Goal: Transaction & Acquisition: Purchase product/service

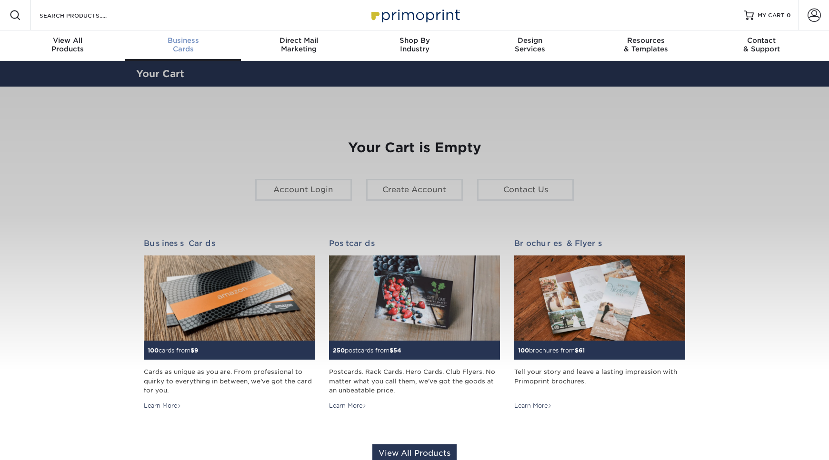
click at [190, 51] on div "Business Cards" at bounding box center [183, 44] width 116 height 17
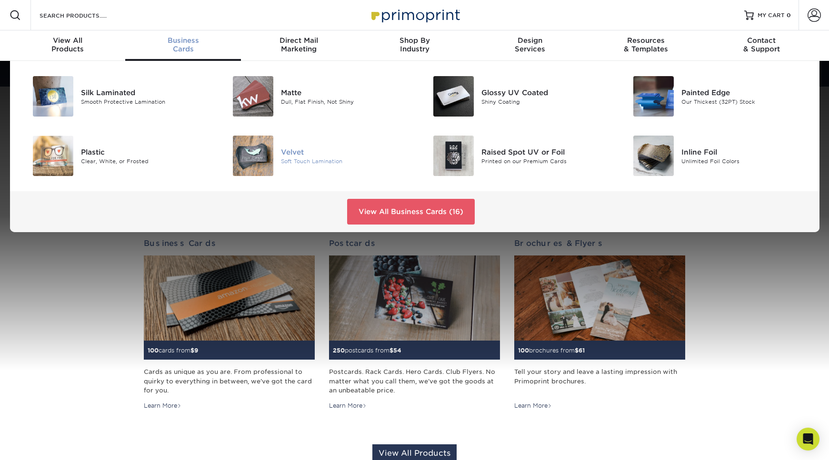
click at [308, 145] on div "Velvet Soft Touch Lamination" at bounding box center [347, 156] width 133 height 40
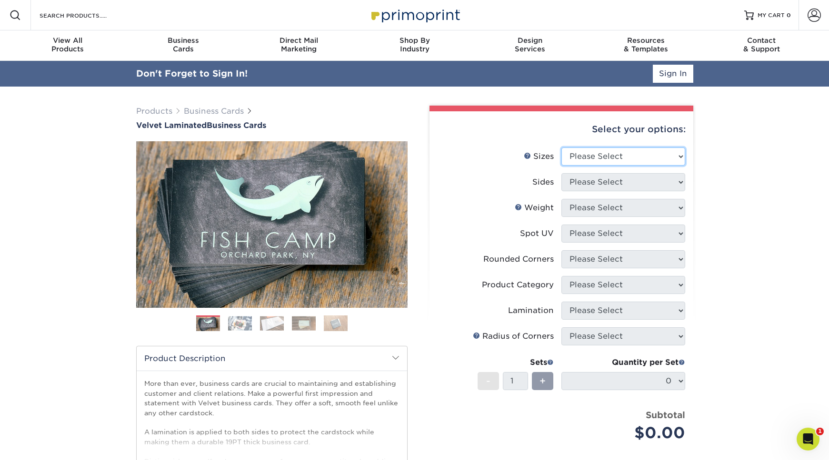
click at [662, 155] on select "Please Select 1.5" x 3.5" - Mini 1.75" x 3.5" - Mini 2" x 2" - Square 2" x 3" -…" at bounding box center [623, 157] width 124 height 18
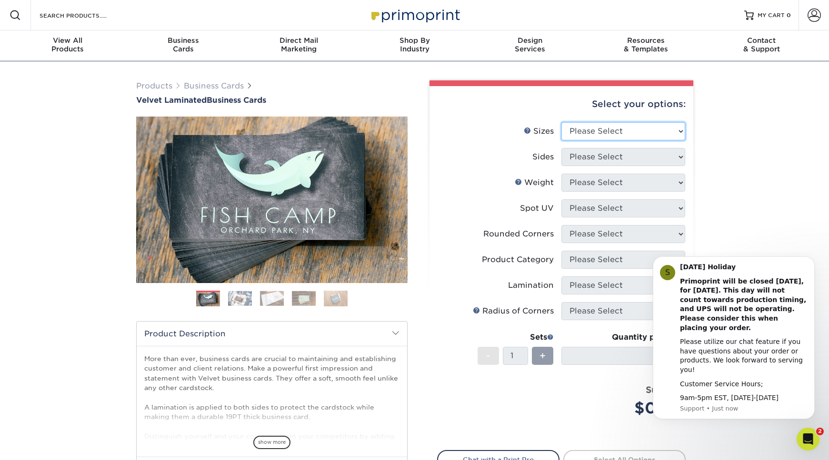
select select "2.12x3.38"
click at [561, 122] on select "Please Select 1.5" x 3.5" - Mini 1.75" x 3.5" - Mini 2" x 2" - Square 2" x 3" -…" at bounding box center [623, 131] width 124 height 18
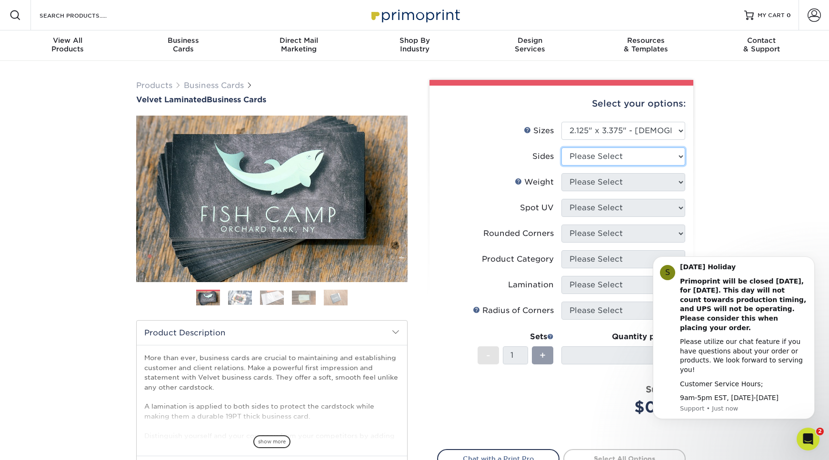
click at [629, 158] on select "Please Select Print Both Sides Print Front Only" at bounding box center [623, 157] width 124 height 18
select select "13abbda7-1d64-4f25-8bb2-c179b224825d"
click at [561, 148] on select "Please Select Print Both Sides Print Front Only" at bounding box center [623, 157] width 124 height 18
click at [595, 187] on select "Please Select 16PT" at bounding box center [623, 182] width 124 height 18
select select "16PT"
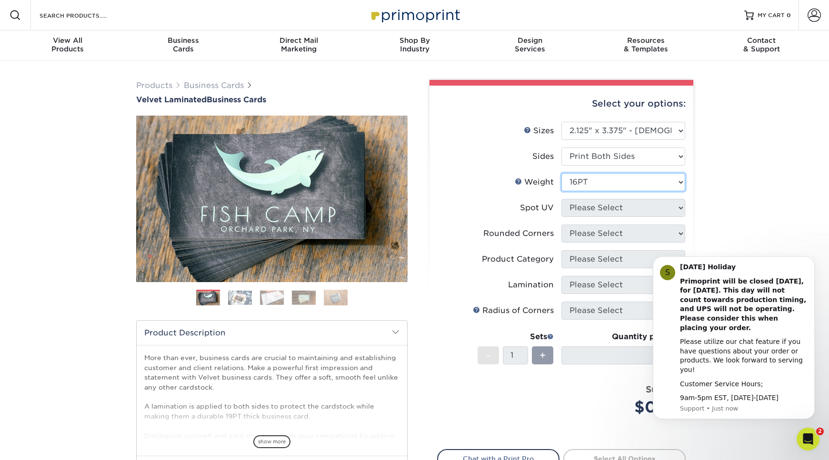
click at [561, 173] on select "Please Select 16PT" at bounding box center [623, 182] width 124 height 18
click at [606, 213] on select "Please Select No Spot UV Front and Back (Both Sides) Front Only Back Only" at bounding box center [623, 208] width 124 height 18
select select "3"
click at [561, 199] on select "Please Select No Spot UV Front and Back (Both Sides) Front Only Back Only" at bounding box center [623, 208] width 124 height 18
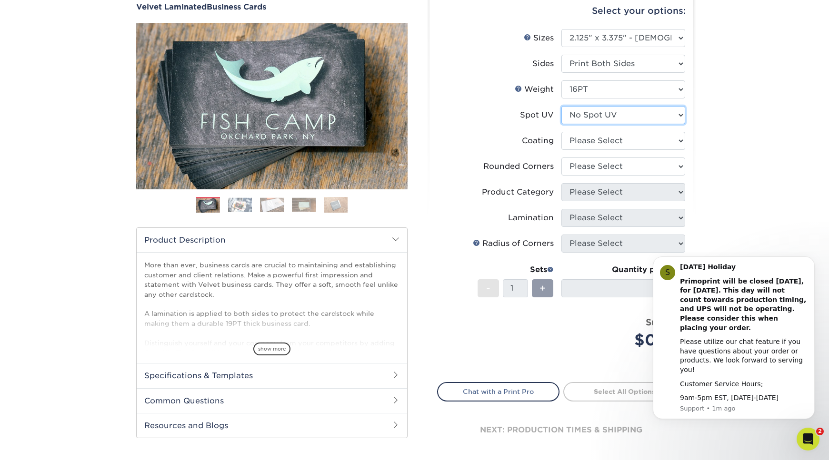
scroll to position [135, 0]
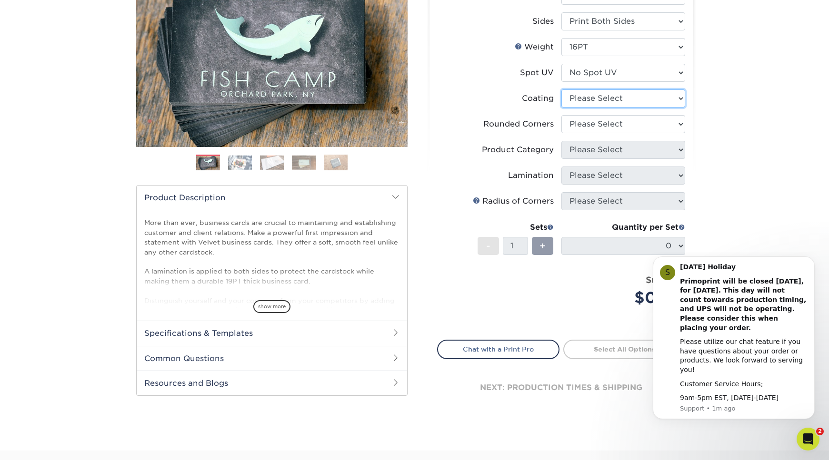
click at [570, 105] on select at bounding box center [623, 99] width 124 height 18
select select "3e7618de-abca-4bda-9f97-8b9129e913d8"
click at [561, 90] on select at bounding box center [623, 99] width 124 height 18
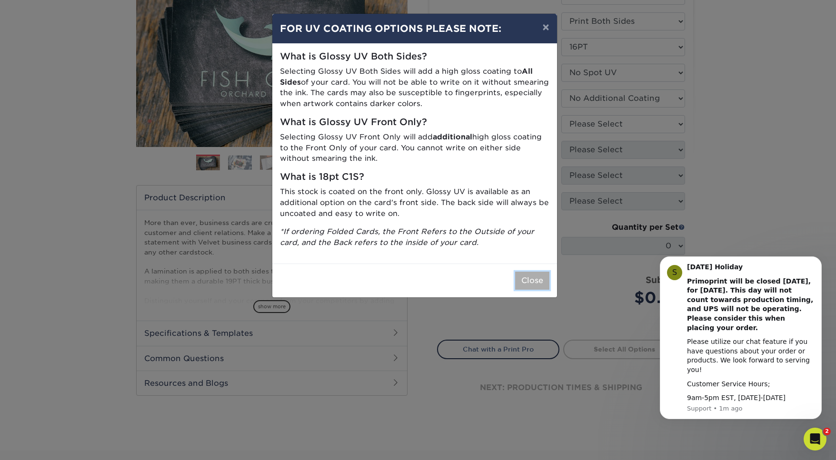
click at [540, 281] on button "Close" at bounding box center [532, 281] width 34 height 18
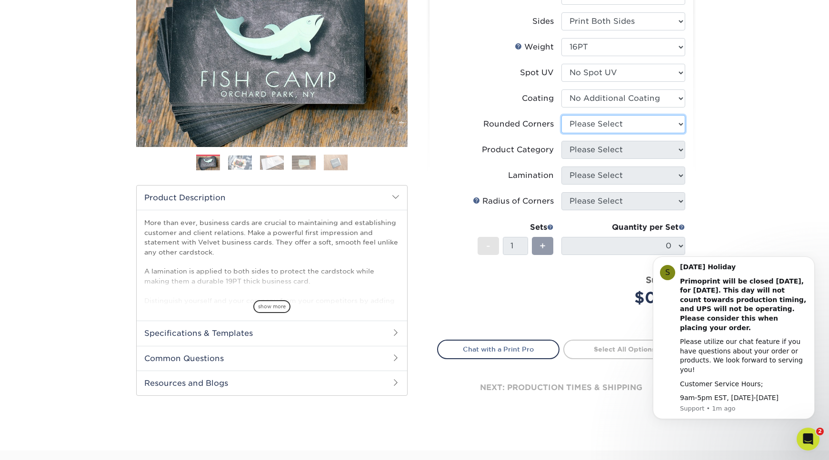
click at [622, 120] on select "Please Select Yes - Round 2 Corners Yes - Round 4 Corners No" at bounding box center [623, 124] width 124 height 18
select select "0"
click at [561, 115] on select "Please Select Yes - Round 2 Corners Yes - Round 4 Corners No" at bounding box center [623, 124] width 124 height 18
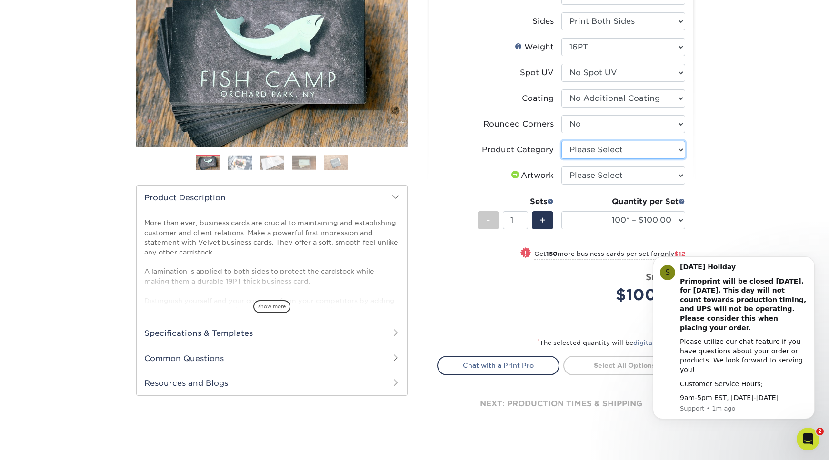
click at [602, 153] on select "Please Select Business Cards" at bounding box center [623, 150] width 124 height 18
select select "3b5148f1-0588-4f88-a218-97bcfdce65c1"
click at [561, 141] on select "Please Select Business Cards" at bounding box center [623, 150] width 124 height 18
click at [596, 174] on select "Please Select I will upload files I need a design - $100" at bounding box center [623, 176] width 124 height 18
select select "upload"
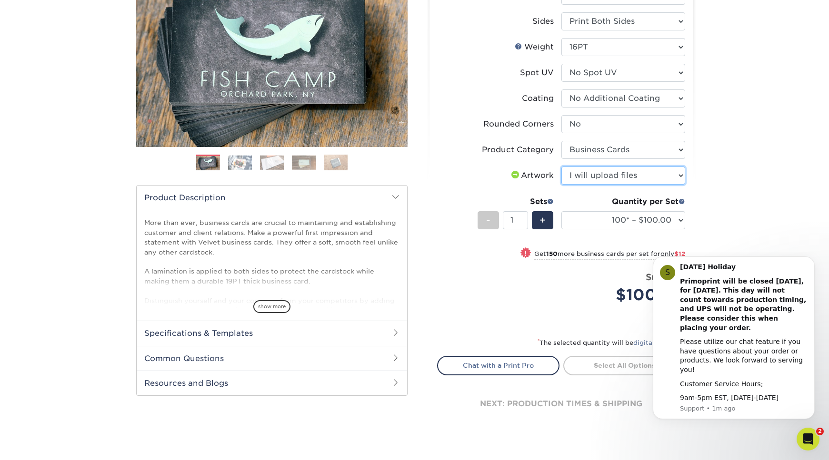
click at [561, 167] on select "Please Select I will upload files I need a design - $100" at bounding box center [623, 176] width 124 height 18
click at [632, 230] on div "Quantity per Set 100* – $100.00 250* – $112.00 500 – $120.00 1000 – $156.00 250…" at bounding box center [623, 218] width 124 height 44
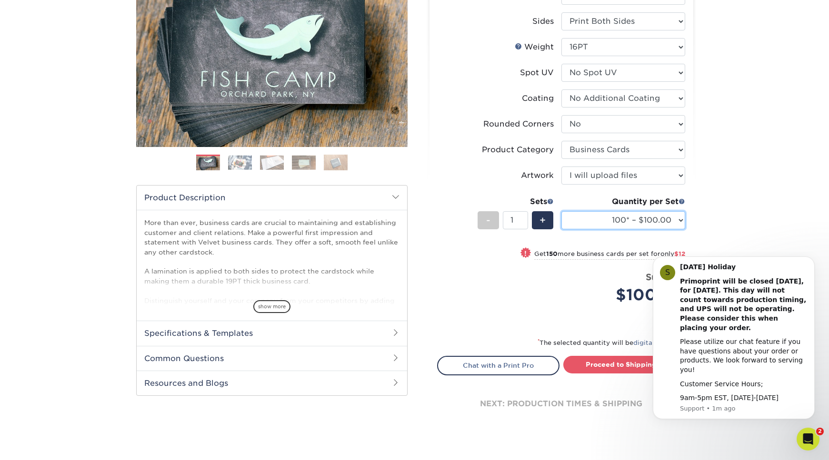
click at [633, 226] on select "100* – $100.00 250* – $112.00 500 – $120.00 1000 – $156.00 2500 – $307.00 5000 …" at bounding box center [623, 220] width 124 height 18
select select "500 – $120.00"
click at [561, 211] on select "100* – $100.00 250* – $112.00 500 – $120.00 1000 – $156.00 2500 – $307.00 5000 …" at bounding box center [623, 220] width 124 height 18
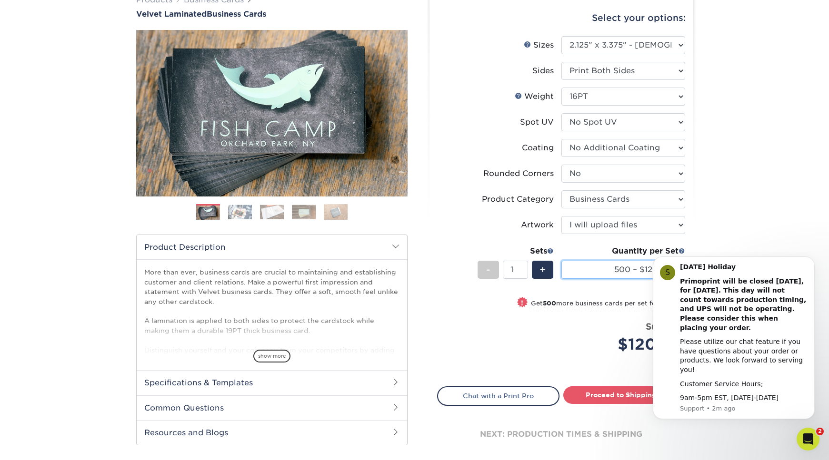
scroll to position [259, 0]
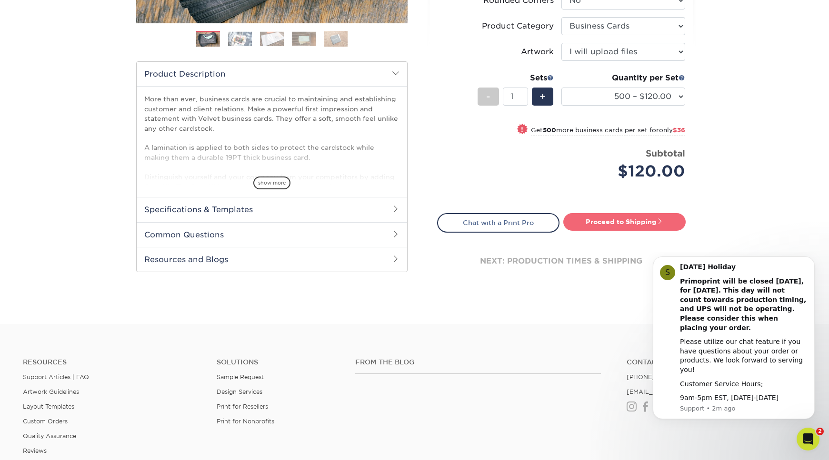
click at [606, 223] on link "Proceed to Shipping" at bounding box center [624, 221] width 122 height 17
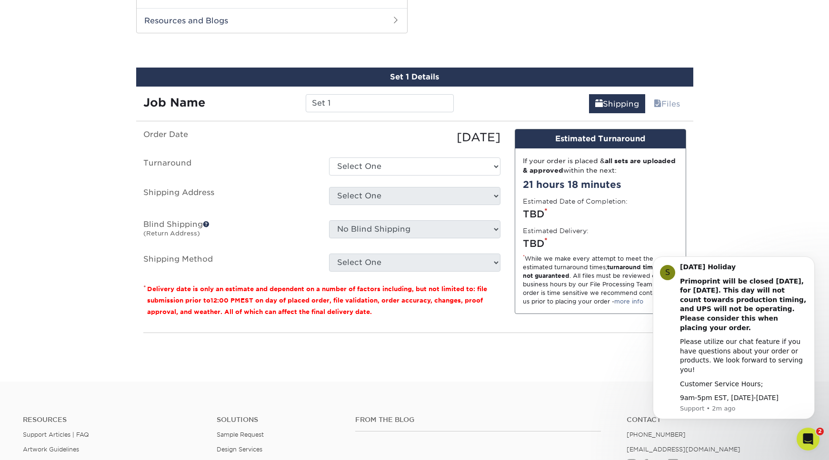
scroll to position [500, 0]
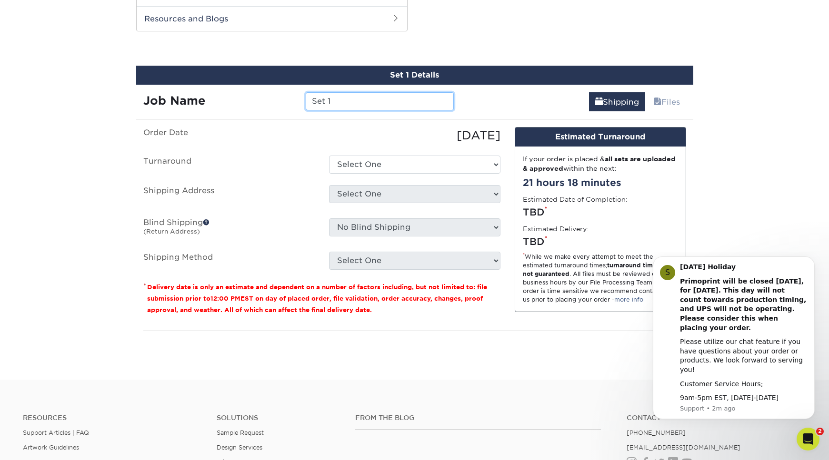
drag, startPoint x: 358, startPoint y: 106, endPoint x: 274, endPoint y: 99, distance: 84.5
click at [274, 99] on div "Job Name Set 1" at bounding box center [298, 101] width 325 height 18
type input "[PERSON_NAME] Business Cards"
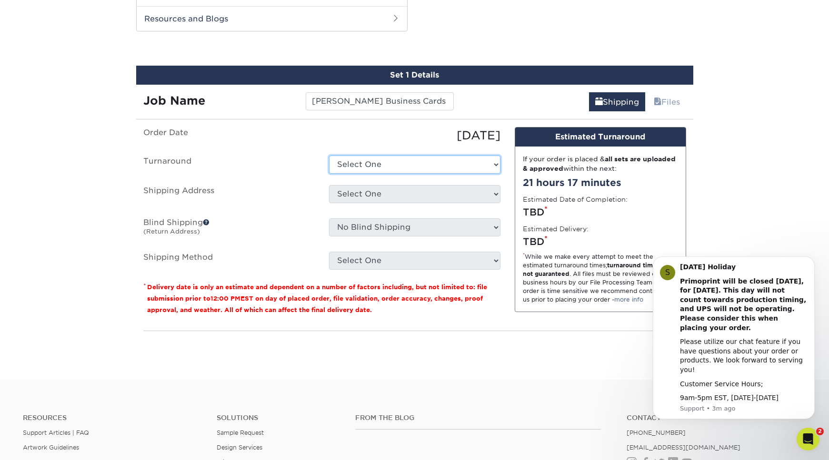
click at [389, 165] on select "Select One 2-4 Business Days 2 Day Next Business Day" at bounding box center [414, 165] width 171 height 18
select select "3cc41d33-06ac-4f54-b8b0-d75cd2eeb3aa"
click at [329, 156] on select "Select One 2-4 Business Days 2 Day Next Business Day" at bounding box center [414, 165] width 171 height 18
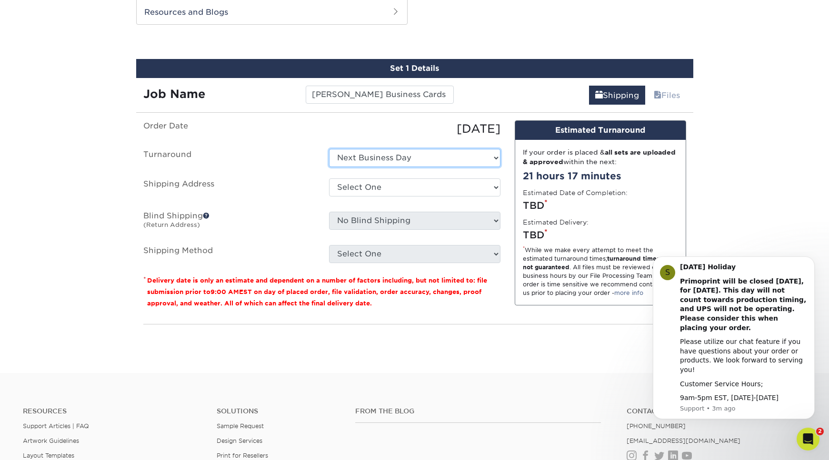
scroll to position [512, 0]
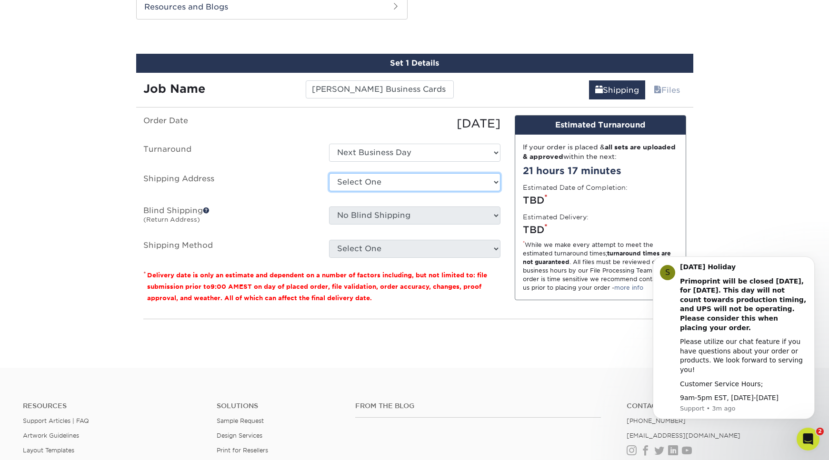
click at [400, 186] on select "Select One + Add New Address - Login" at bounding box center [414, 182] width 171 height 18
click at [329, 191] on select "Select One + Add New Address - Login" at bounding box center [414, 182] width 171 height 18
select select "-1"
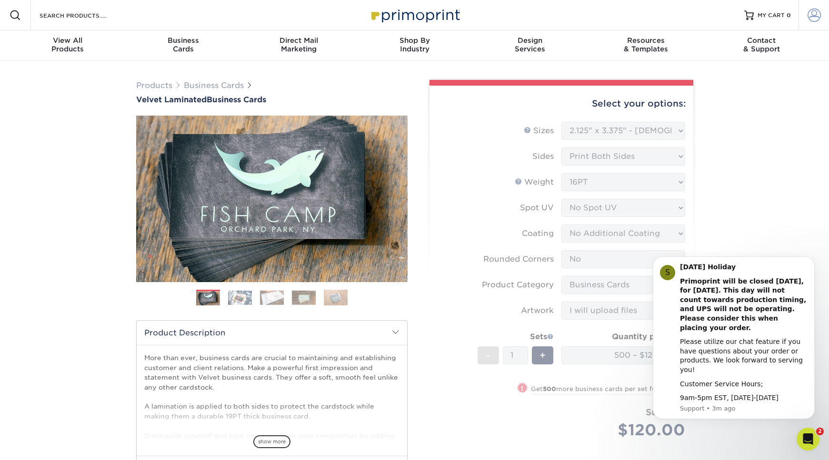
click at [816, 19] on span at bounding box center [814, 15] width 13 height 13
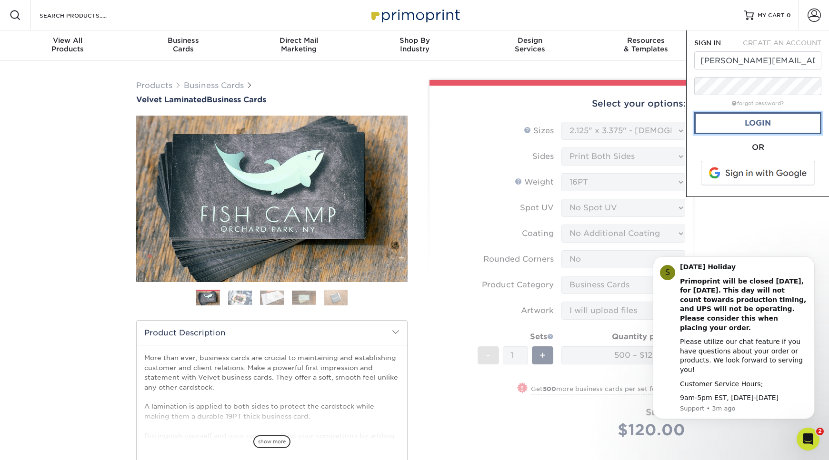
click at [728, 119] on link "Login" at bounding box center [757, 123] width 127 height 22
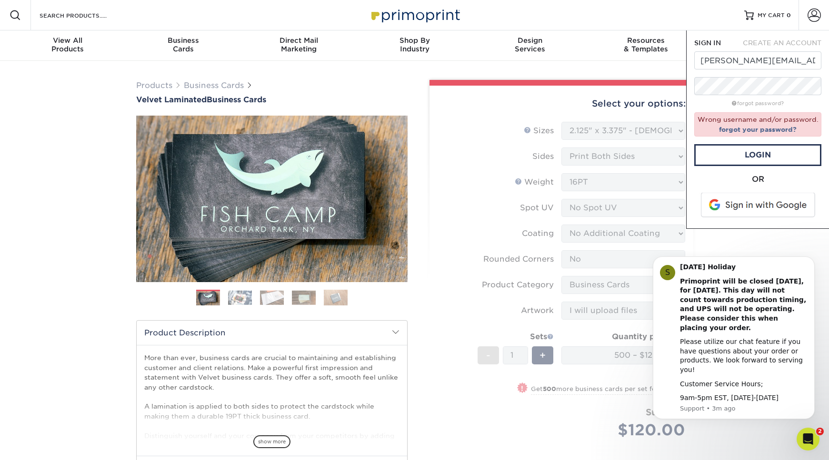
click at [732, 207] on span at bounding box center [758, 205] width 121 height 25
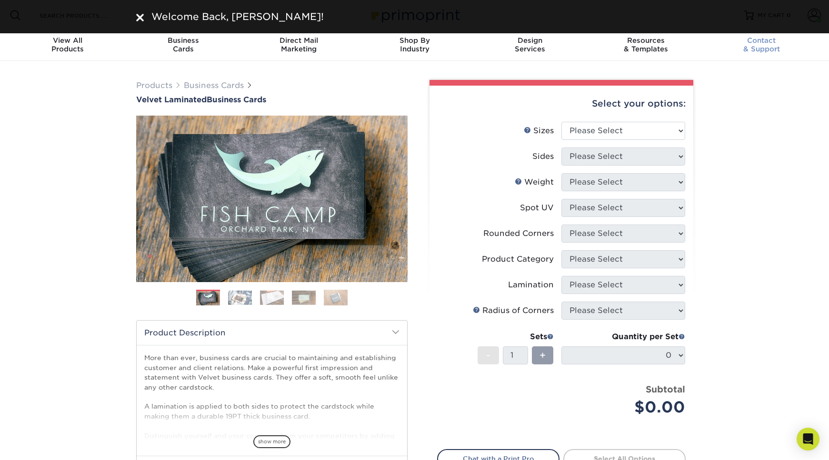
drag, startPoint x: 763, startPoint y: 80, endPoint x: 769, endPoint y: 40, distance: 40.5
click at [763, 80] on div "Products Business Cards Velvet Laminated Business Cards Previous Next" at bounding box center [414, 315] width 829 height 509
click at [135, 16] on div "Welcome Back, Olivia!" at bounding box center [414, 17] width 571 height 14
click at [140, 16] on img at bounding box center [140, 18] width 8 height 8
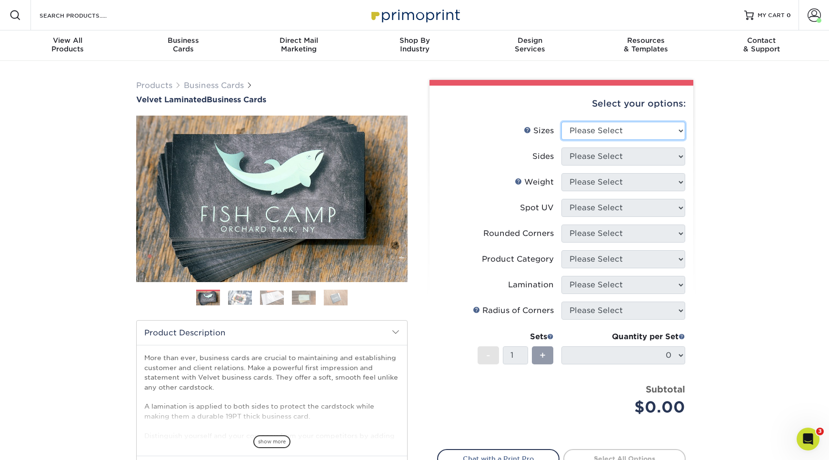
click at [614, 134] on select "Please Select 1.5" x 3.5" - Mini 1.75" x 3.5" - Mini 2" x 2" - Square 2" x 3" -…" at bounding box center [623, 131] width 124 height 18
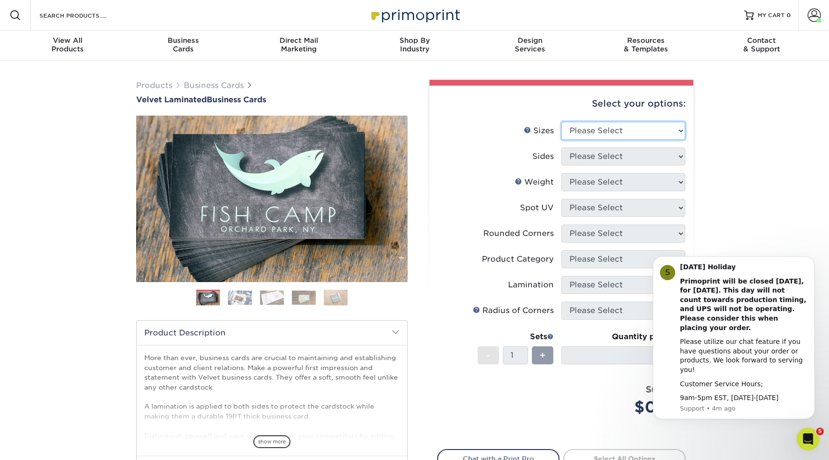
select select "2.12x3.38"
click at [561, 122] on select "Please Select 1.5" x 3.5" - Mini 1.75" x 3.5" - Mini 2" x 2" - Square 2" x 3" -…" at bounding box center [623, 131] width 124 height 18
click at [610, 159] on select "Please Select Print Both Sides Print Front Only" at bounding box center [623, 157] width 124 height 18
select select "13abbda7-1d64-4f25-8bb2-c179b224825d"
click at [561, 148] on select "Please Select Print Both Sides Print Front Only" at bounding box center [623, 157] width 124 height 18
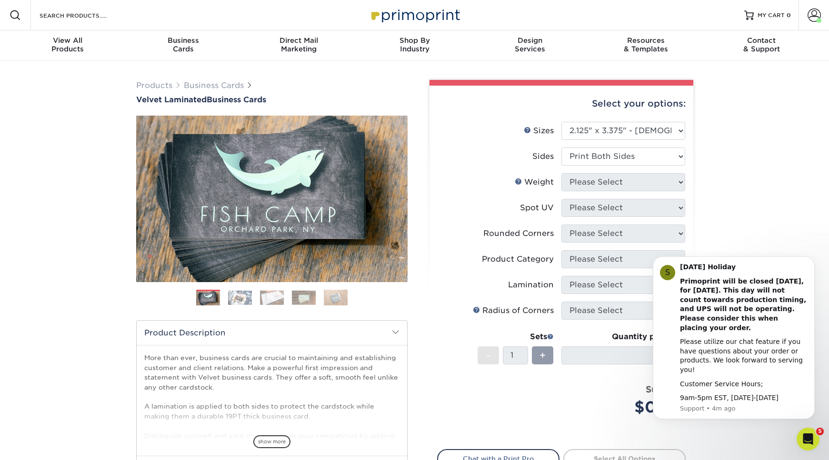
click at [596, 191] on li "Weight Help Weight Please Select" at bounding box center [562, 186] width 248 height 26
click at [599, 187] on select "Please Select 16PT" at bounding box center [623, 182] width 124 height 18
click at [599, 181] on select "Please Select 16PT" at bounding box center [623, 182] width 124 height 18
select select "16PT"
click at [561, 173] on select "Please Select 16PT" at bounding box center [623, 182] width 124 height 18
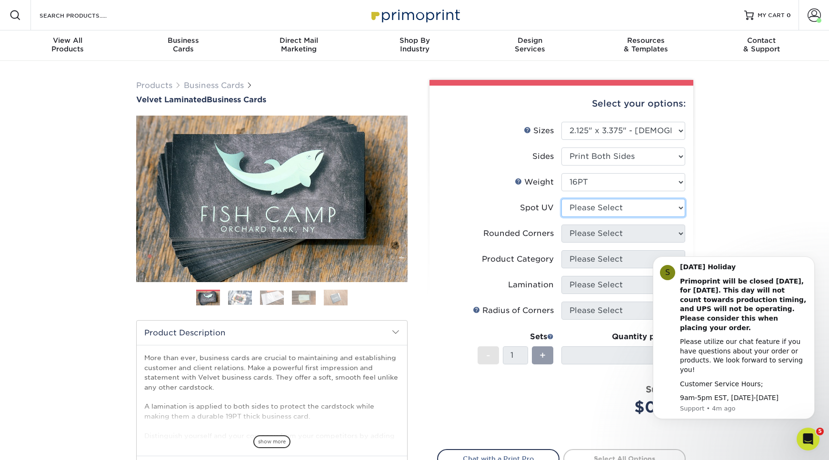
click at [602, 207] on select "Please Select No Spot UV Front and Back (Both Sides) Front Only Back Only" at bounding box center [623, 208] width 124 height 18
select select "3"
click at [561, 199] on select "Please Select No Spot UV Front and Back (Both Sides) Front Only Back Only" at bounding box center [623, 208] width 124 height 18
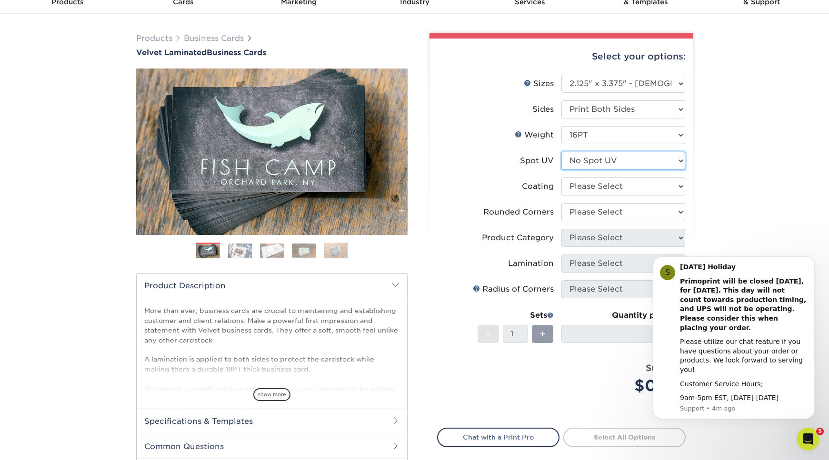
scroll to position [114, 0]
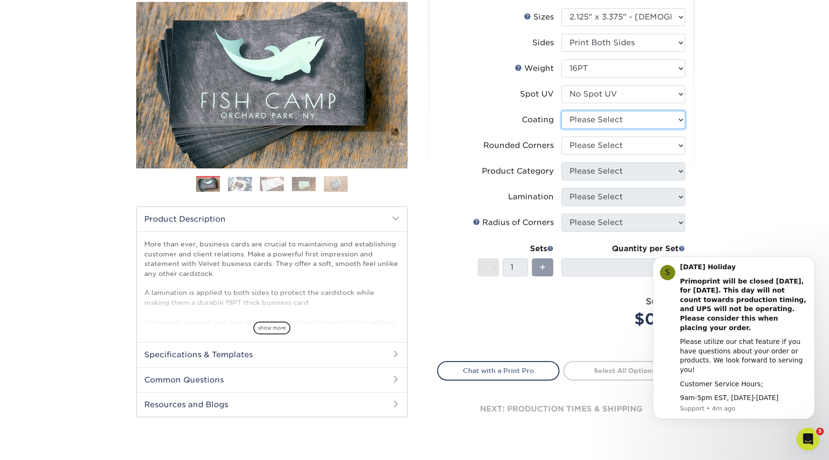
click at [648, 122] on select at bounding box center [623, 120] width 124 height 18
select select "3e7618de-abca-4bda-9f97-8b9129e913d8"
click at [561, 111] on select at bounding box center [623, 120] width 124 height 18
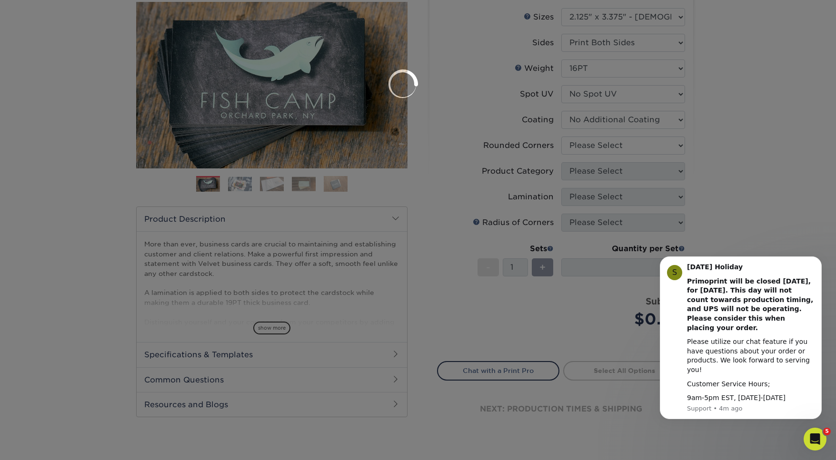
click at [637, 145] on div at bounding box center [418, 230] width 836 height 460
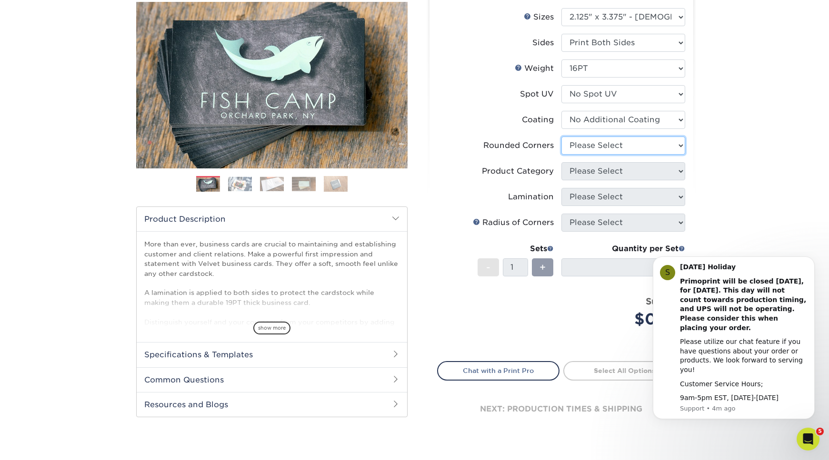
click at [636, 146] on select "Please Select Yes - Round 2 Corners Yes - Round 4 Corners No" at bounding box center [623, 146] width 124 height 18
select select "0"
click at [561, 137] on select "Please Select Yes - Round 2 Corners Yes - Round 4 Corners No" at bounding box center [623, 146] width 124 height 18
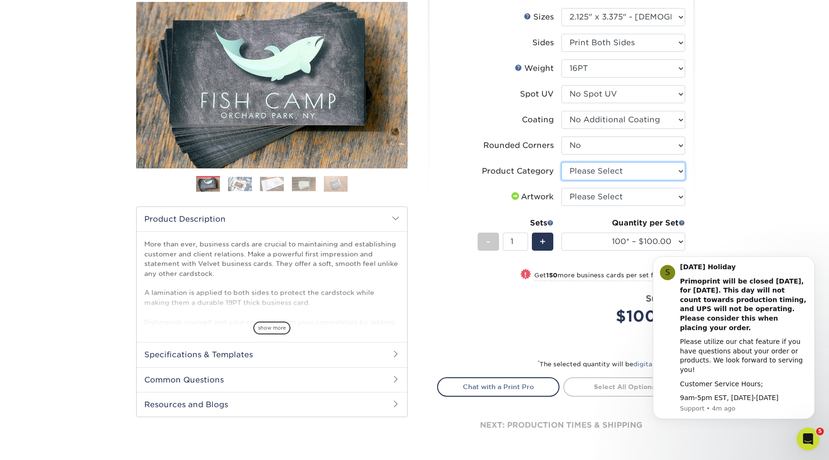
click at [658, 172] on select "Please Select Business Cards" at bounding box center [623, 171] width 124 height 18
select select "3b5148f1-0588-4f88-a218-97bcfdce65c1"
click at [561, 162] on select "Please Select Business Cards" at bounding box center [623, 171] width 124 height 18
click at [659, 191] on select "Please Select I will upload files I need a design - $100" at bounding box center [623, 197] width 124 height 18
select select "upload"
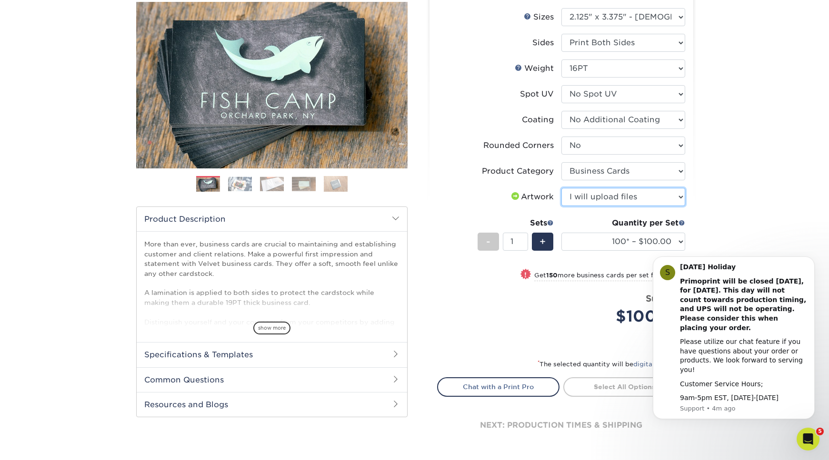
click at [561, 188] on select "Please Select I will upload files I need a design - $100" at bounding box center [623, 197] width 124 height 18
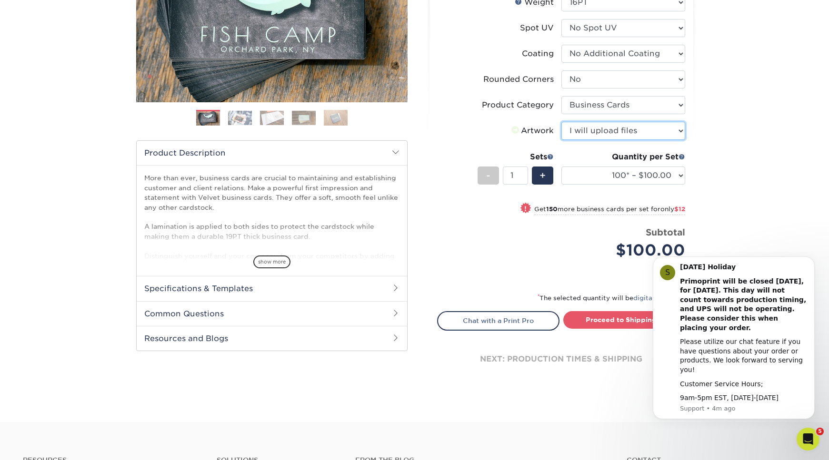
scroll to position [189, 0]
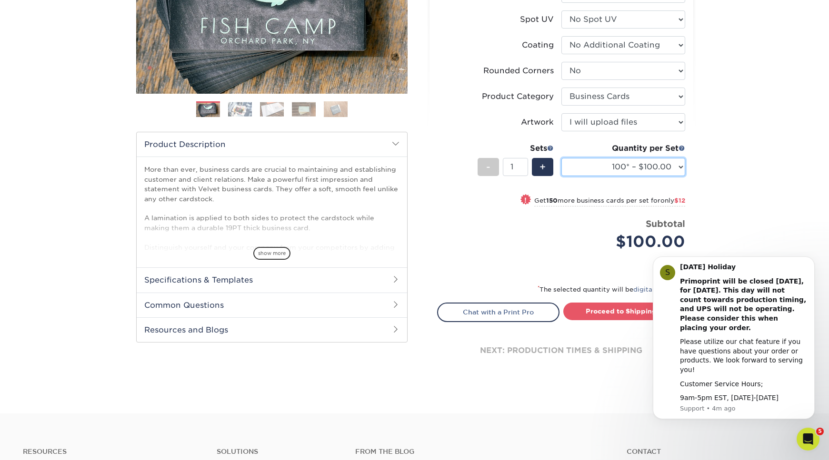
click at [660, 176] on select "100* – $100.00 250* – $112.00 500 – $120.00 1000 – $156.00 2500 – $307.00 5000 …" at bounding box center [623, 167] width 124 height 18
select select "500 – $120.00"
click at [561, 158] on select "100* – $100.00 250* – $112.00 500 – $120.00 1000 – $156.00 2500 – $307.00 5000 …" at bounding box center [623, 167] width 124 height 18
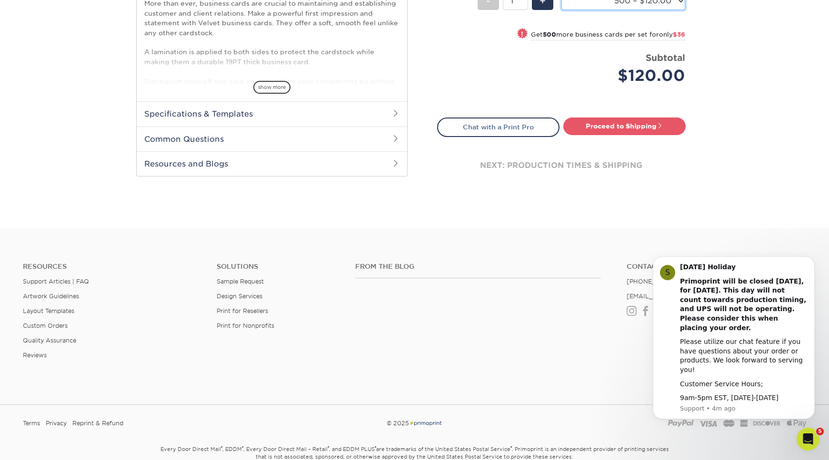
scroll to position [377, 0]
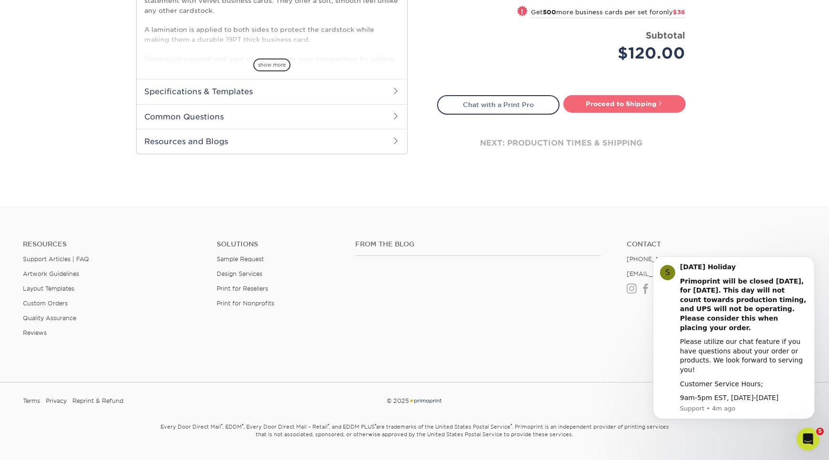
click at [652, 110] on link "Proceed to Shipping" at bounding box center [624, 103] width 122 height 17
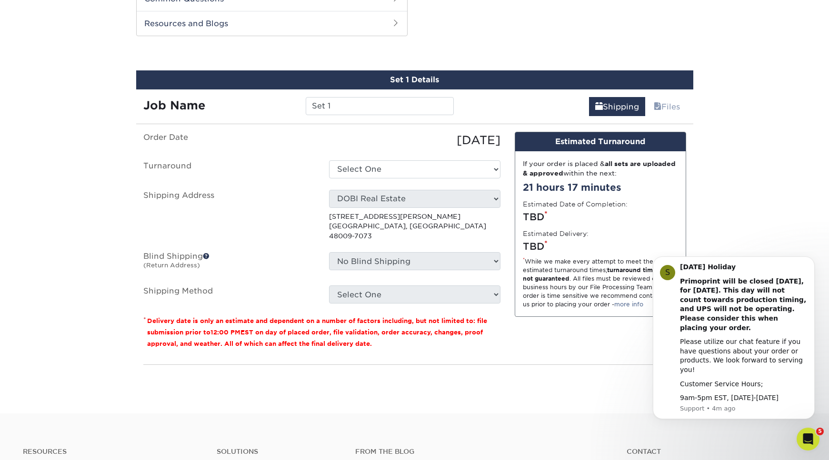
scroll to position [498, 0]
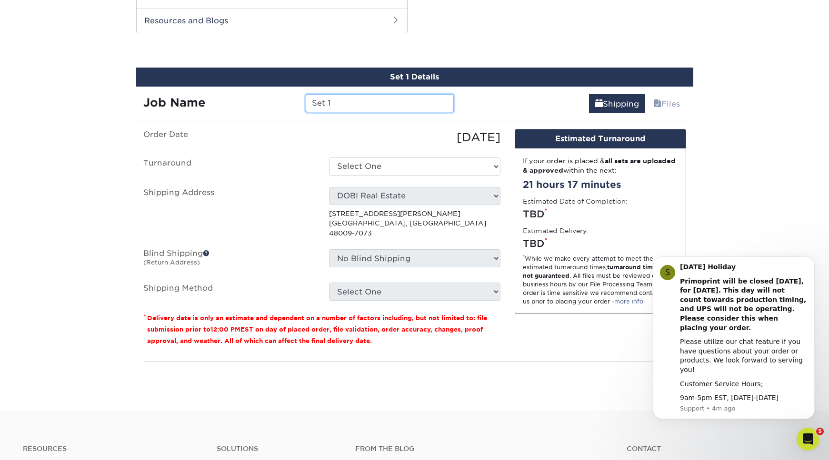
drag, startPoint x: 344, startPoint y: 101, endPoint x: 247, endPoint y: 92, distance: 97.6
click at [247, 92] on div "Job Name Set 1" at bounding box center [298, 100] width 325 height 27
type input "[PERSON_NAME] Business Cards"
click at [379, 181] on ul "Order Date 08/28/2025 Turnaround Select One 2-4 Business Days 2 Day Next Busine…" at bounding box center [321, 215] width 357 height 172
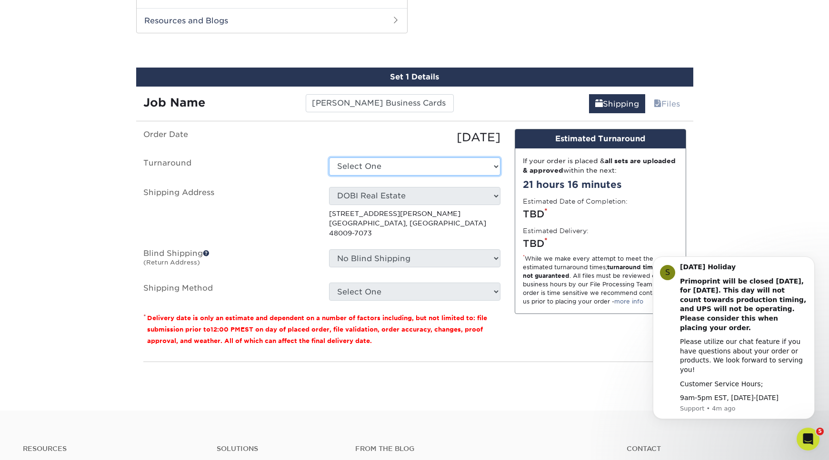
click at [381, 174] on select "Select One 2-4 Business Days 2 Day Next Business Day" at bounding box center [414, 167] width 171 height 18
select select "3cc41d33-06ac-4f54-b8b0-d75cd2eeb3aa"
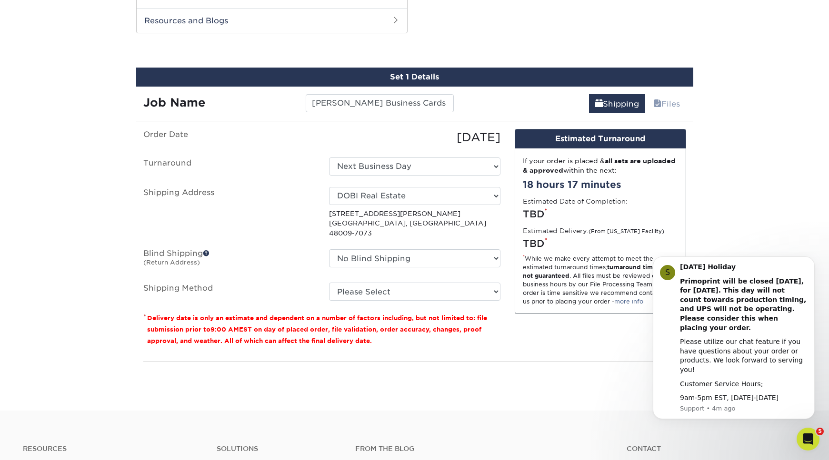
click at [378, 296] on fieldset "Order Date 08/28/2025 Turnaround Select One 2-4 Business Days 2 Day Next Busine…" at bounding box center [321, 220] width 357 height 183
click at [376, 289] on select "Please Select Ground Shipping (+$8.96) 3 Day Shipping Service (+$15.33) 2 Day A…" at bounding box center [414, 292] width 171 height 18
select select "03"
click at [329, 283] on select "Please Select Ground Shipping (+$8.96) 3 Day Shipping Service (+$15.33) 2 Day A…" at bounding box center [414, 292] width 171 height 18
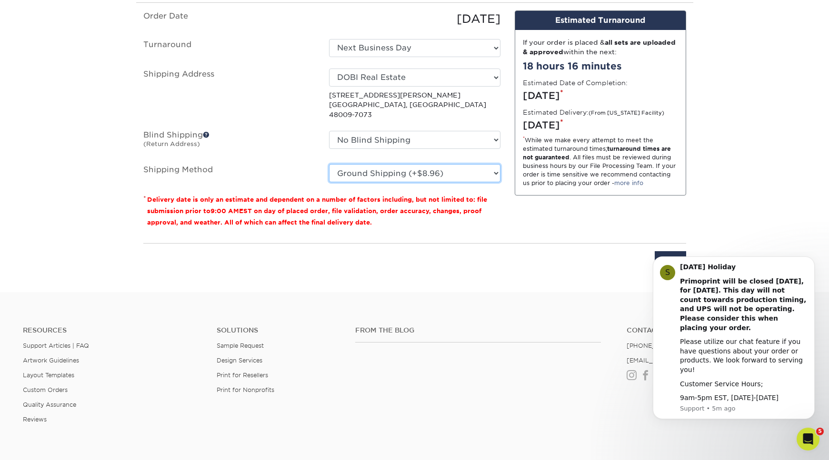
scroll to position [617, 0]
click at [684, 251] on input "Next" at bounding box center [670, 260] width 31 height 18
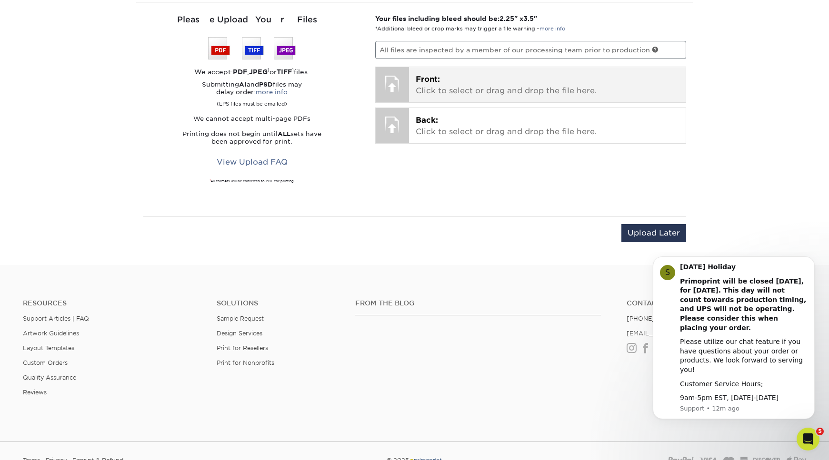
click at [527, 94] on p "Front: Click to select or drag and drop the file here." at bounding box center [547, 85] width 263 height 23
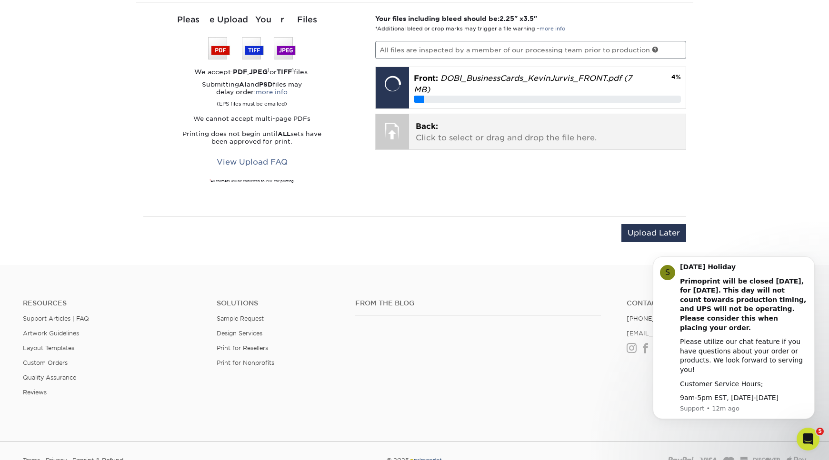
click at [557, 122] on p "Back: Click to select or drag and drop the file here." at bounding box center [547, 132] width 263 height 23
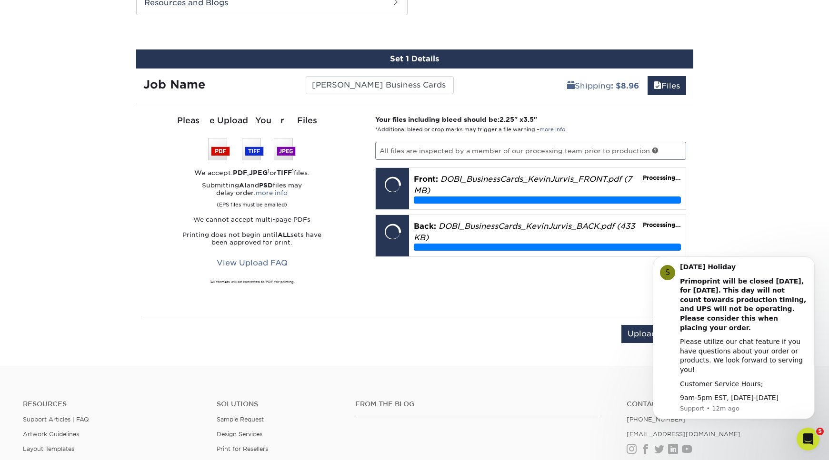
scroll to position [522, 0]
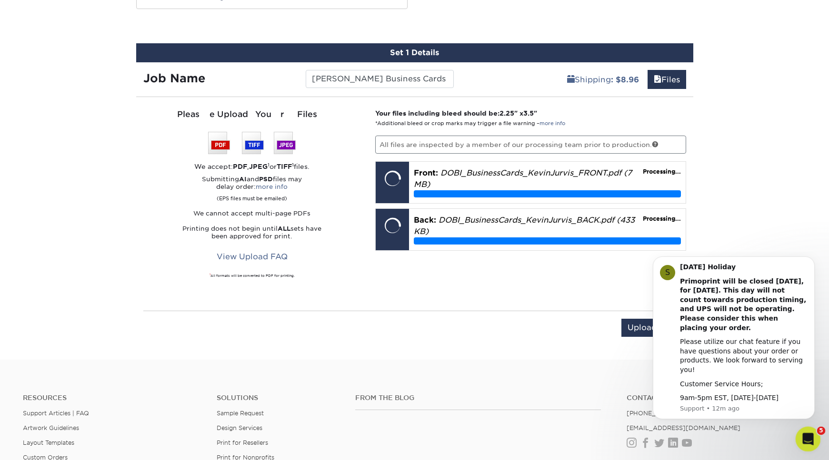
click at [804, 445] on div "Open Intercom Messenger" at bounding box center [806, 437] width 31 height 31
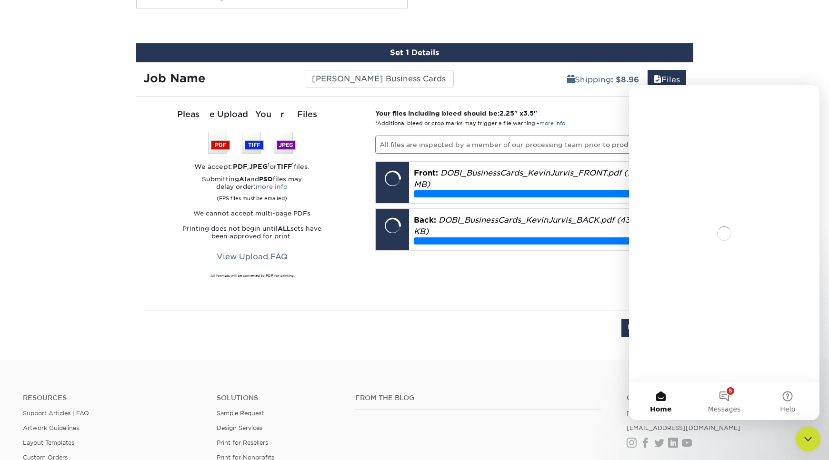
scroll to position [0, 0]
click at [805, 443] on icon "Close Intercom Messenger" at bounding box center [806, 437] width 11 height 11
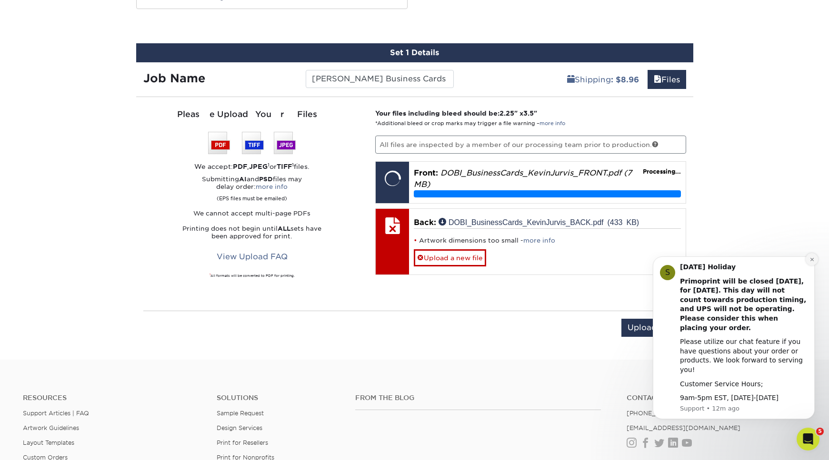
click at [815, 266] on button "Dismiss notification" at bounding box center [812, 259] width 12 height 12
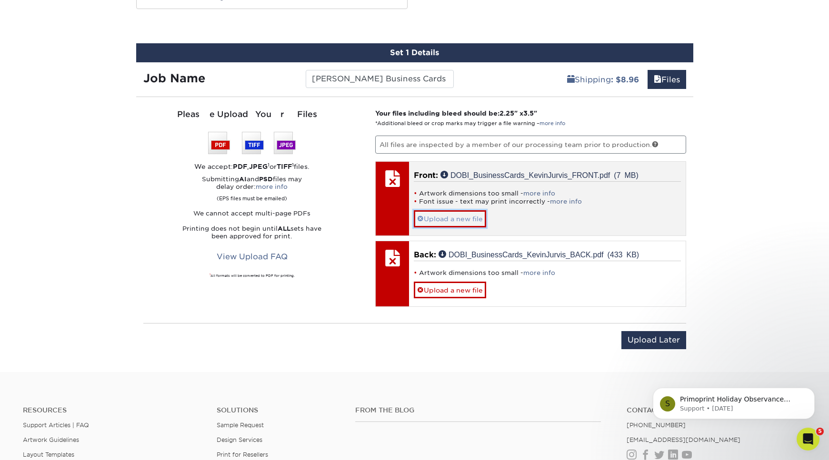
click at [456, 218] on link "Upload a new file" at bounding box center [450, 218] width 72 height 17
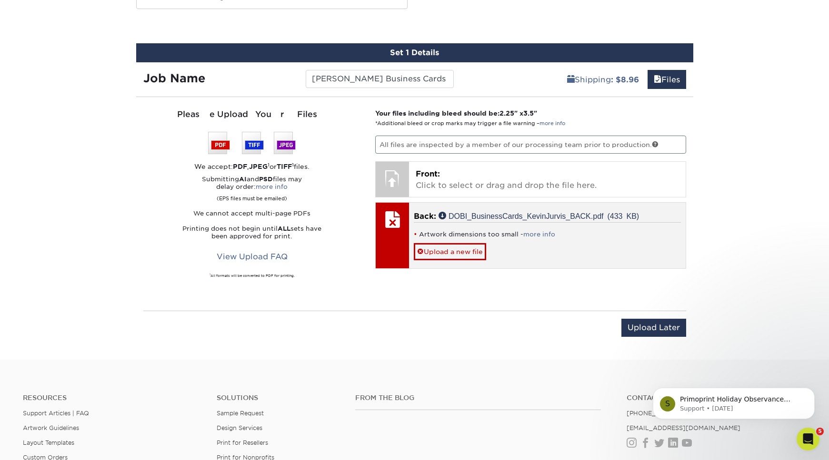
click at [456, 239] on div "Artwork dimensions too small - more info Upload a new file" at bounding box center [547, 241] width 267 height 38
click at [455, 244] on link "Upload a new file" at bounding box center [450, 251] width 72 height 17
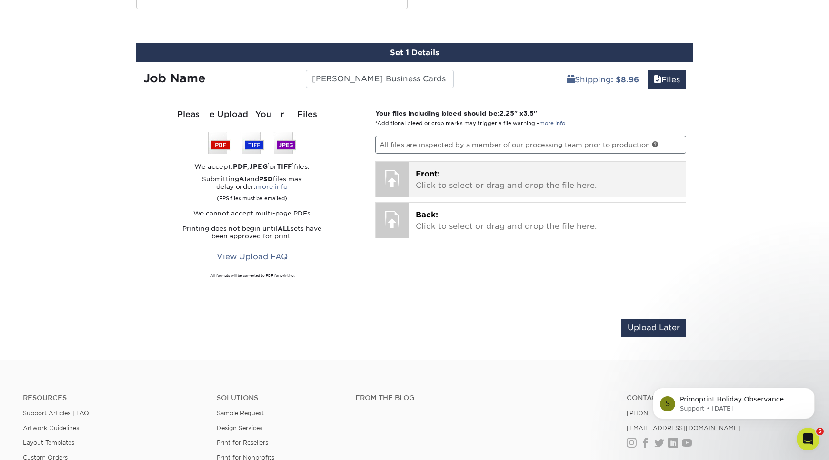
click at [459, 179] on p "Front: Click to select or drag and drop the file here." at bounding box center [547, 180] width 263 height 23
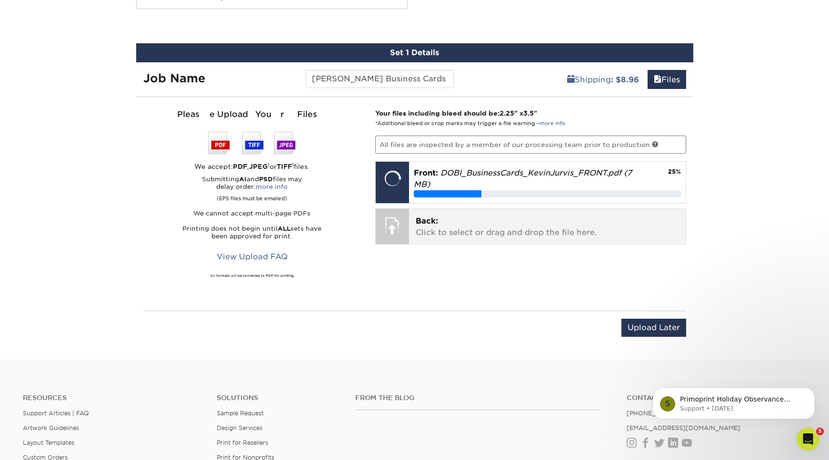
click at [490, 214] on div "Back: Click to select or drag and drop the file here. Choose file DOBI_Business…" at bounding box center [547, 226] width 277 height 35
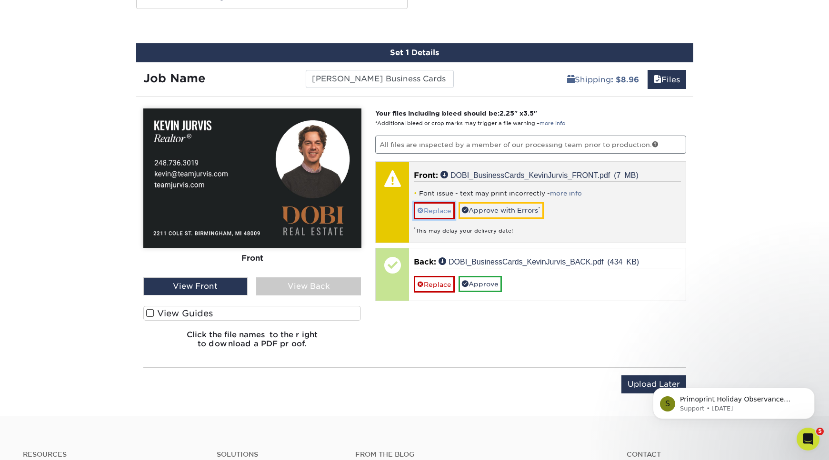
click at [435, 211] on link "Replace" at bounding box center [434, 210] width 41 height 17
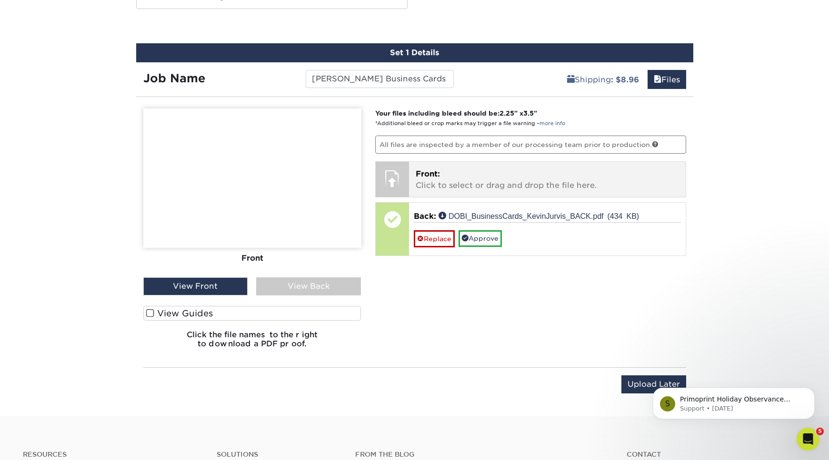
click at [471, 184] on p "Front: Click to select or drag and drop the file here." at bounding box center [547, 180] width 263 height 23
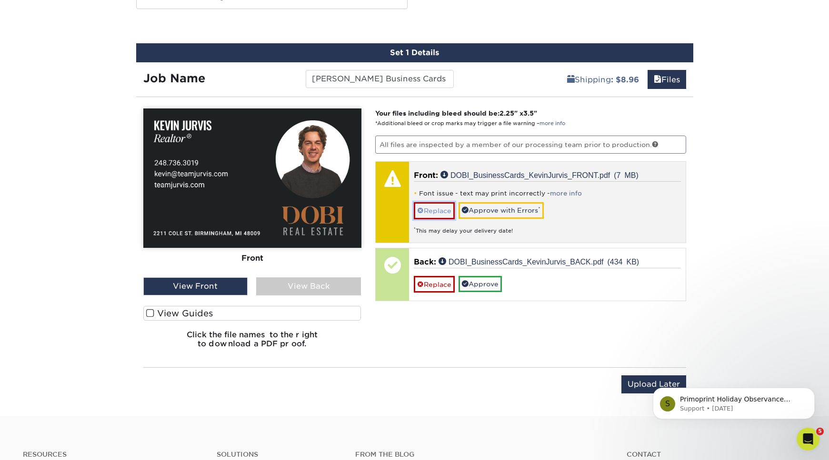
click at [415, 211] on link "Replace" at bounding box center [434, 210] width 41 height 17
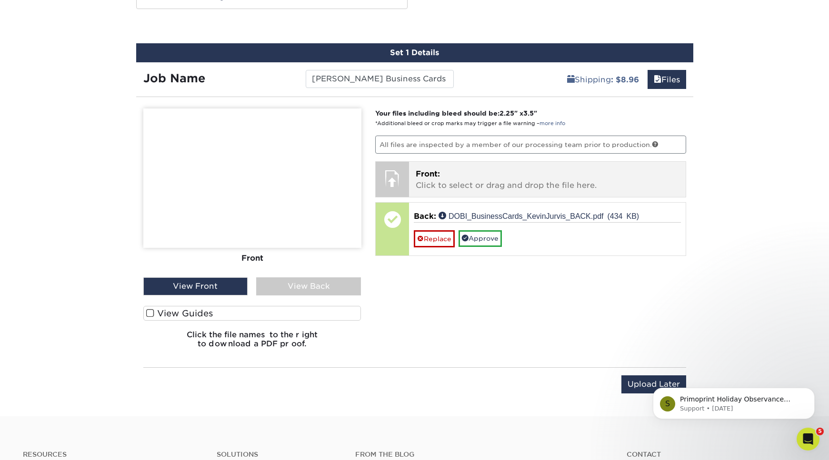
click at [468, 181] on p "Front: Click to select or drag and drop the file here." at bounding box center [547, 180] width 263 height 23
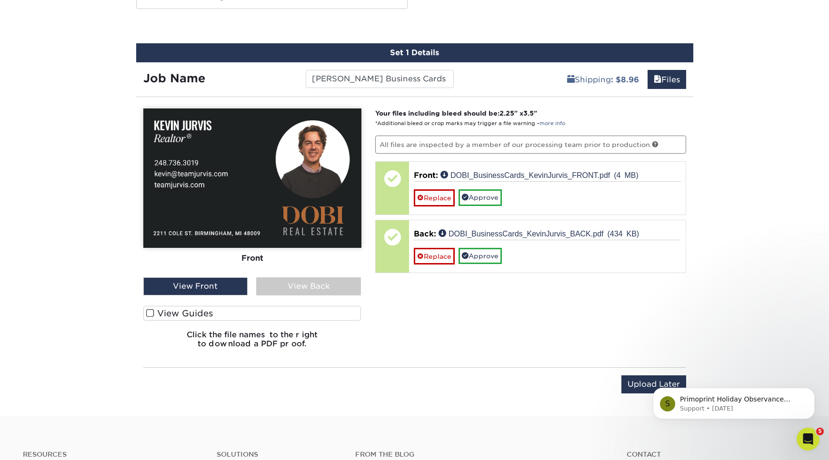
click at [323, 287] on div "View Back" at bounding box center [308, 287] width 105 height 18
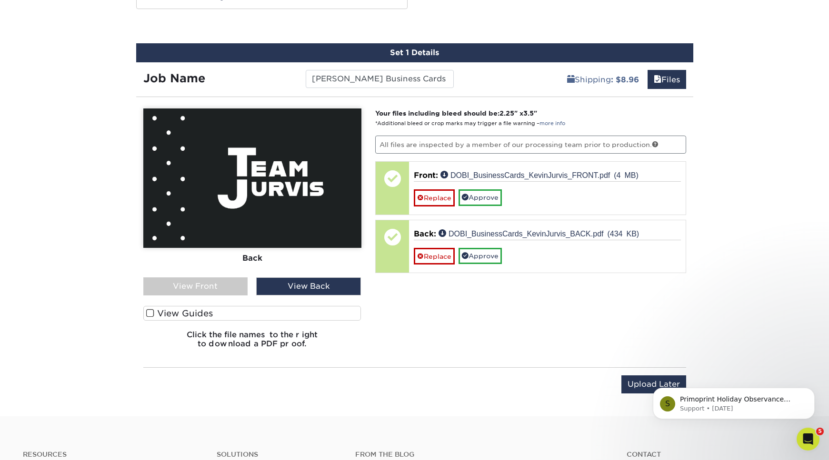
click at [219, 287] on div "View Front" at bounding box center [195, 287] width 105 height 18
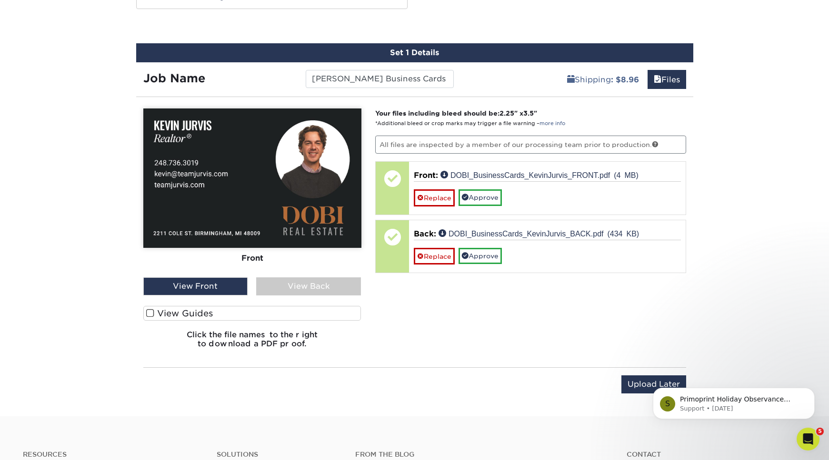
click at [305, 286] on div "View Back" at bounding box center [308, 287] width 105 height 18
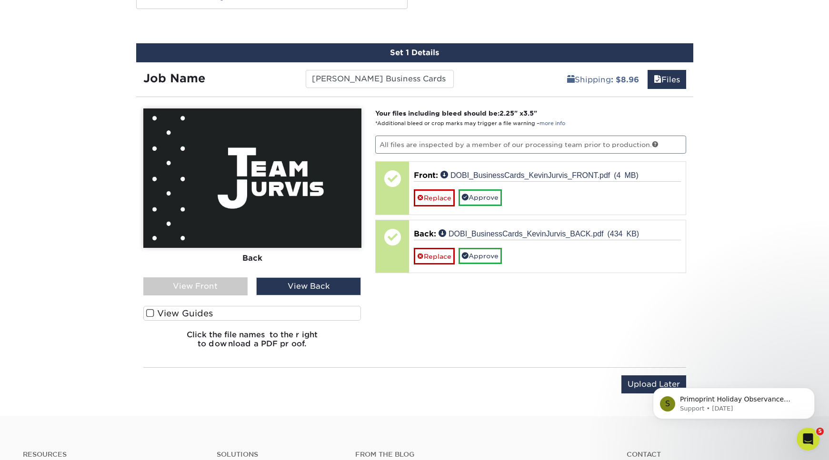
click at [191, 290] on div "View Front" at bounding box center [195, 287] width 105 height 18
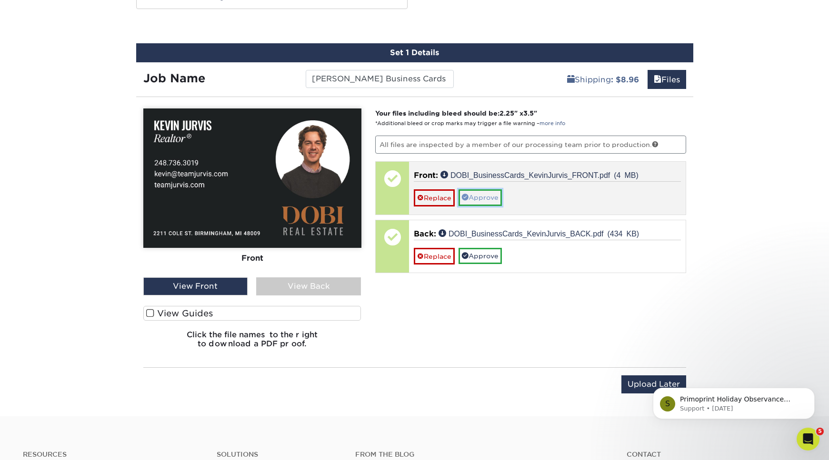
click at [478, 193] on link "Approve" at bounding box center [480, 198] width 43 height 16
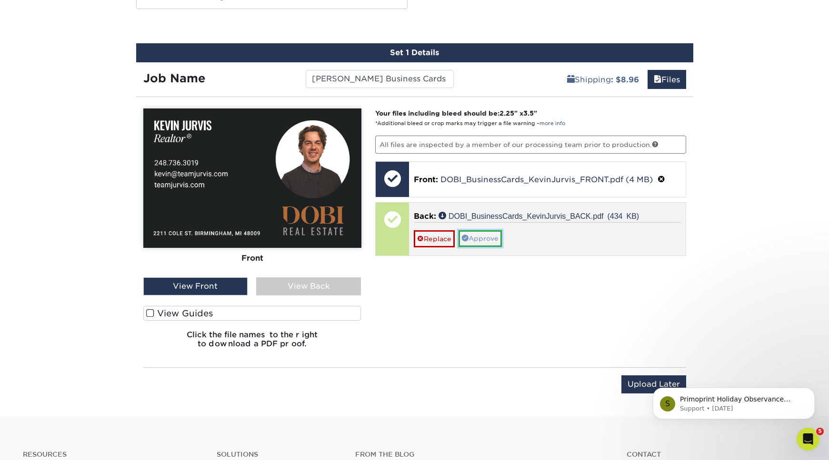
click at [483, 245] on link "Approve" at bounding box center [480, 238] width 43 height 16
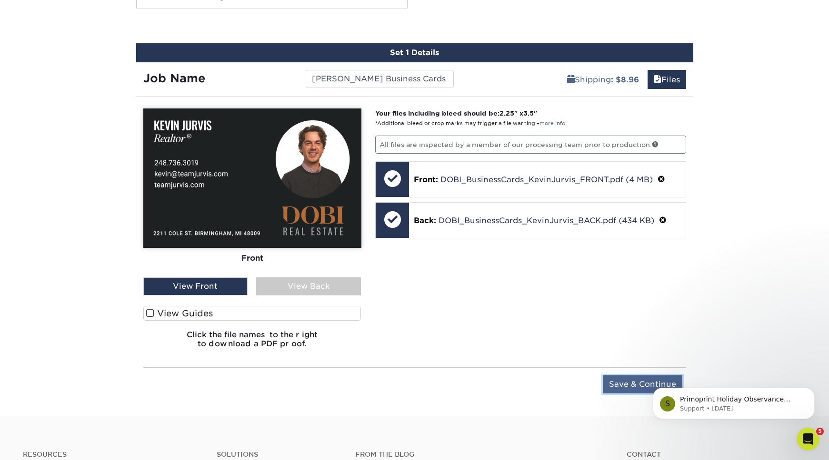
drag, startPoint x: 619, startPoint y: 388, endPoint x: 621, endPoint y: 383, distance: 5.1
click at [619, 388] on input "Save & Continue" at bounding box center [643, 385] width 80 height 18
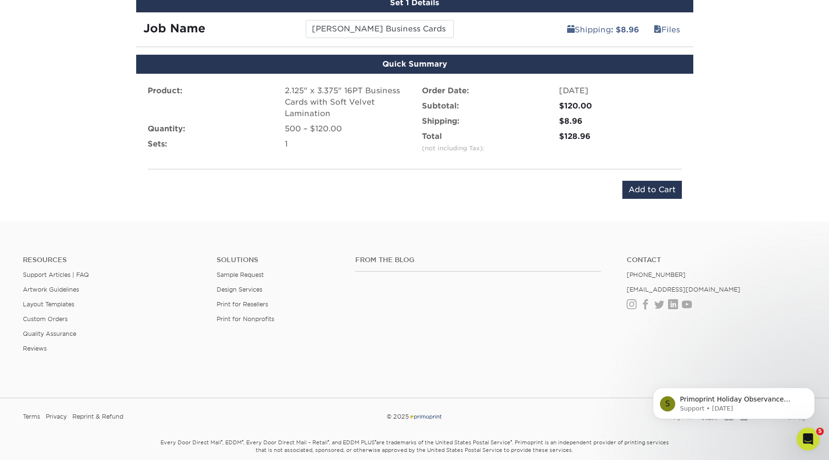
scroll to position [541, 0]
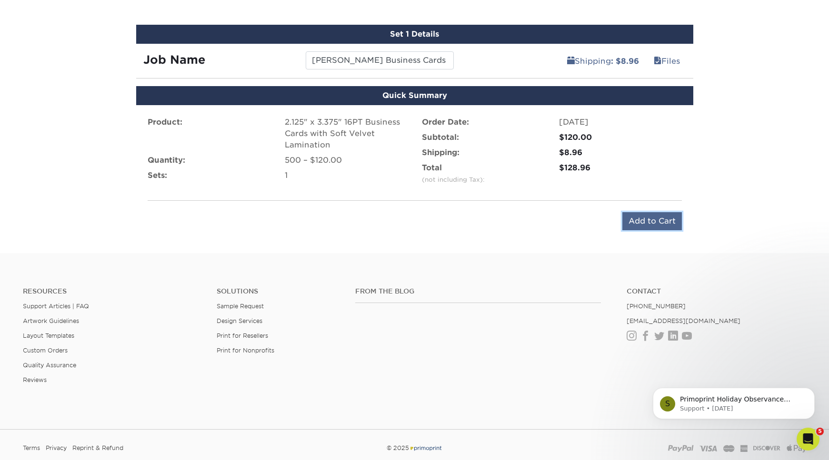
click at [655, 228] on input "Add to Cart" at bounding box center [652, 221] width 60 height 18
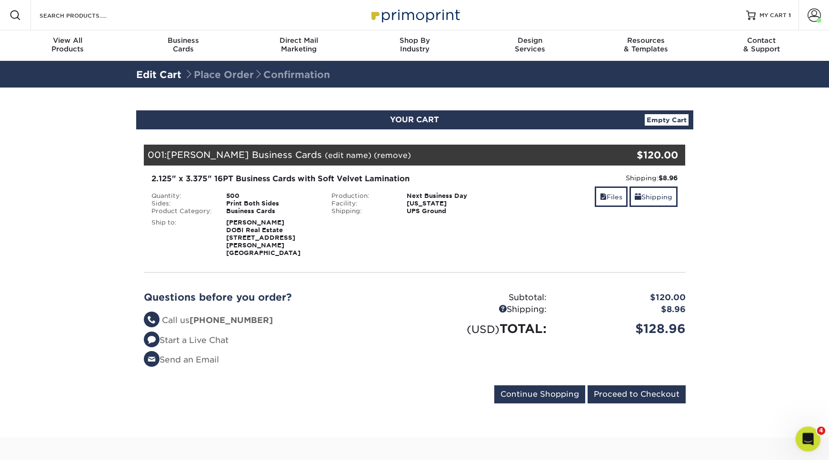
click at [798, 433] on div "Open Intercom Messenger" at bounding box center [806, 437] width 31 height 31
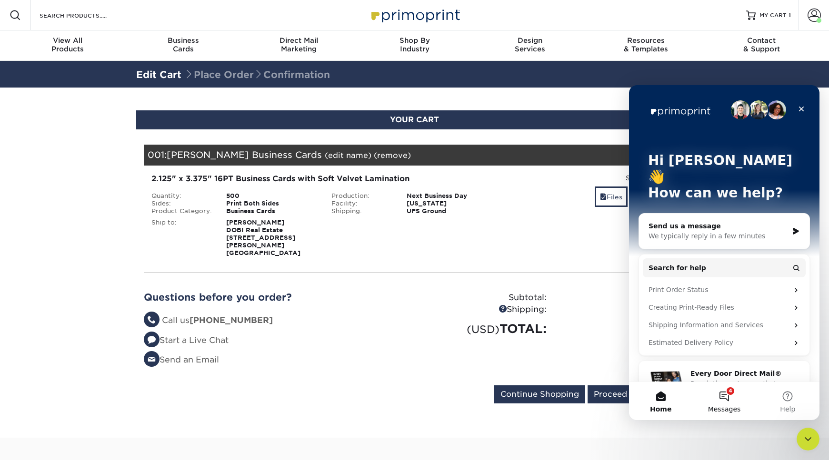
click at [723, 389] on button "4 Messages" at bounding box center [723, 401] width 63 height 38
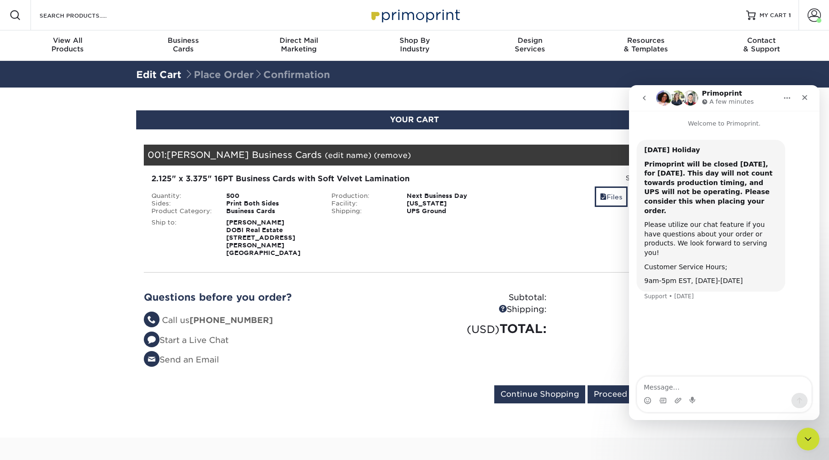
click at [648, 97] on icon "go back" at bounding box center [644, 98] width 8 height 8
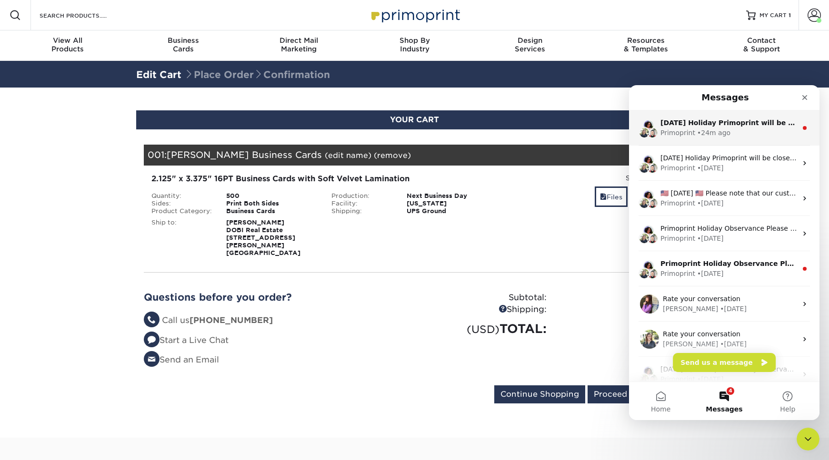
click at [748, 136] on div "Primoprint • 24m ago" at bounding box center [728, 133] width 137 height 10
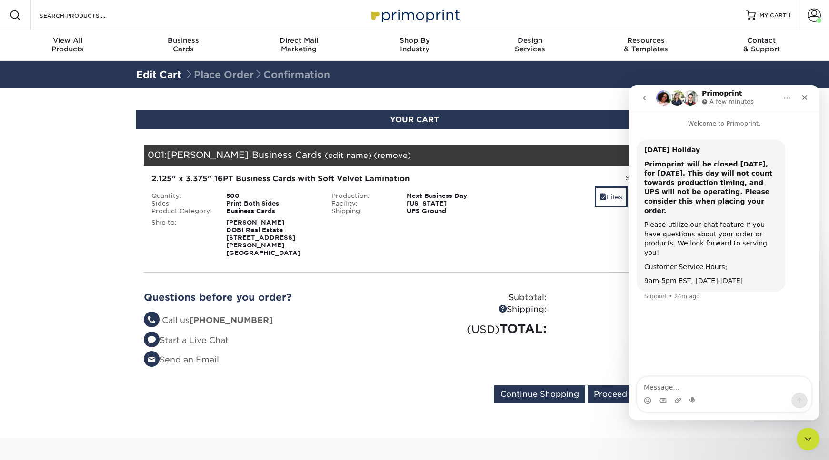
click at [639, 93] on button "go back" at bounding box center [644, 98] width 18 height 18
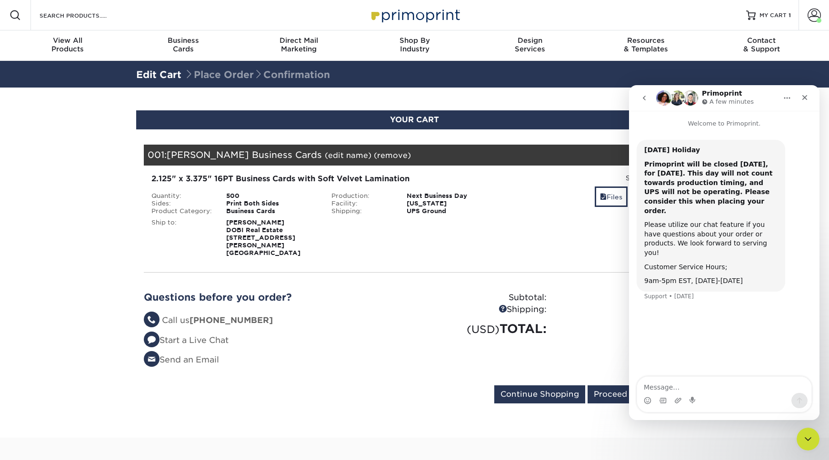
click at [647, 94] on icon "go back" at bounding box center [644, 98] width 8 height 8
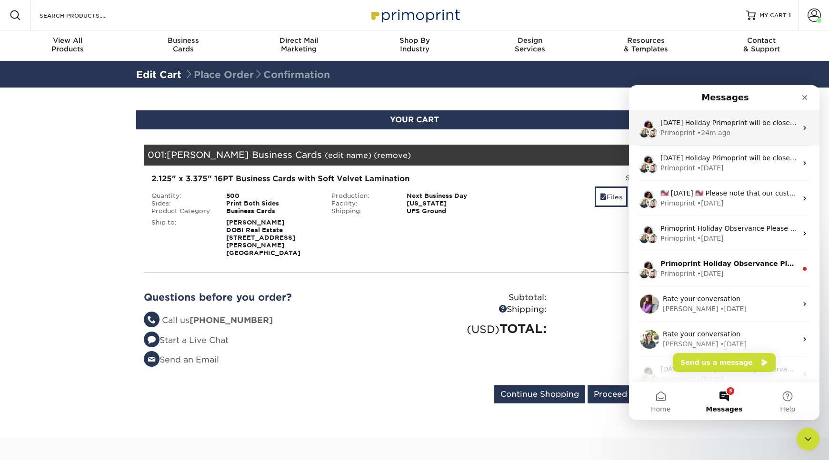
click at [719, 133] on div "• 24m ago" at bounding box center [713, 133] width 33 height 10
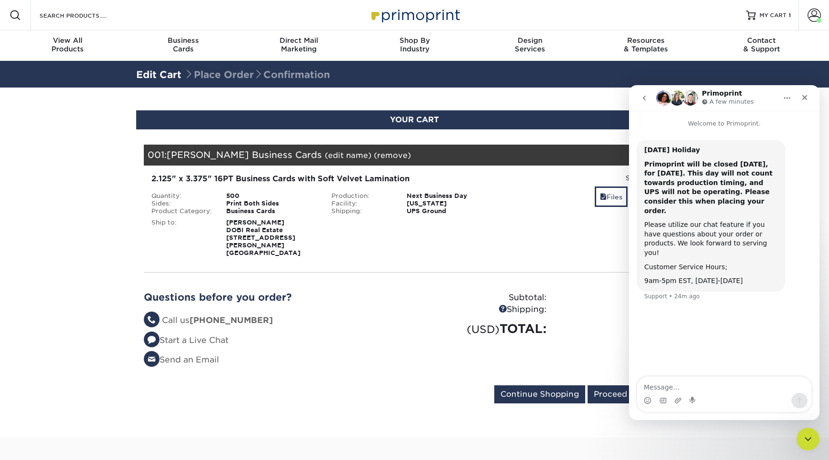
click at [644, 100] on icon "go back" at bounding box center [644, 98] width 8 height 8
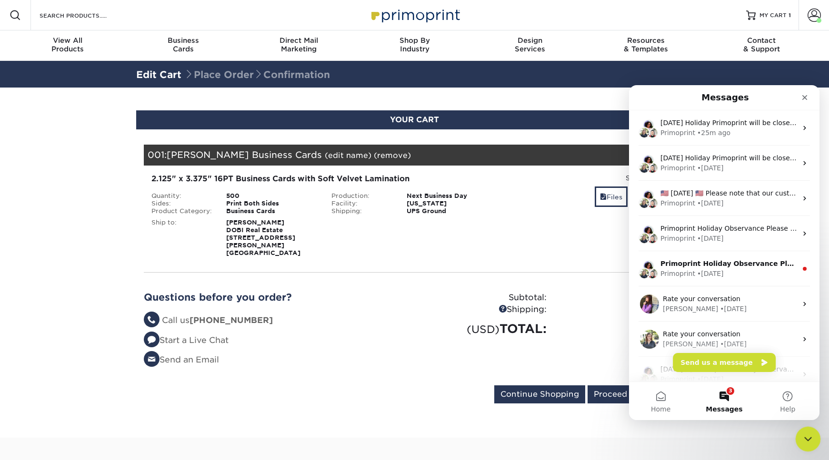
click at [798, 430] on div "Close Intercom Messenger" at bounding box center [806, 438] width 23 height 23
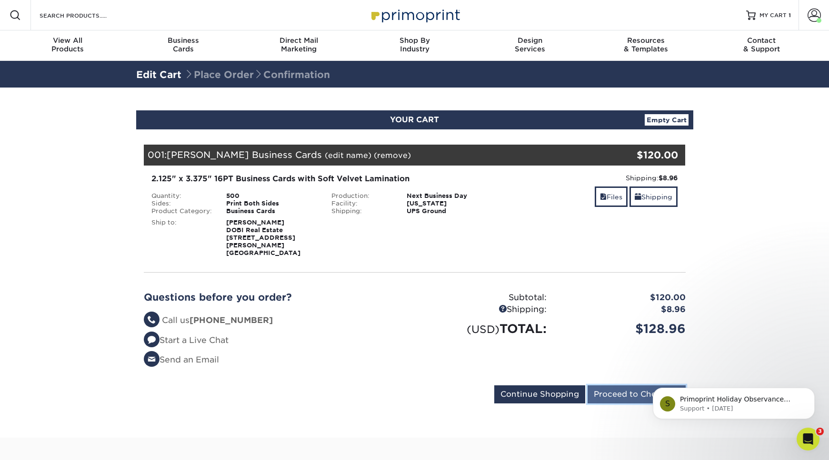
click at [621, 389] on input "Proceed to Checkout" at bounding box center [637, 395] width 98 height 18
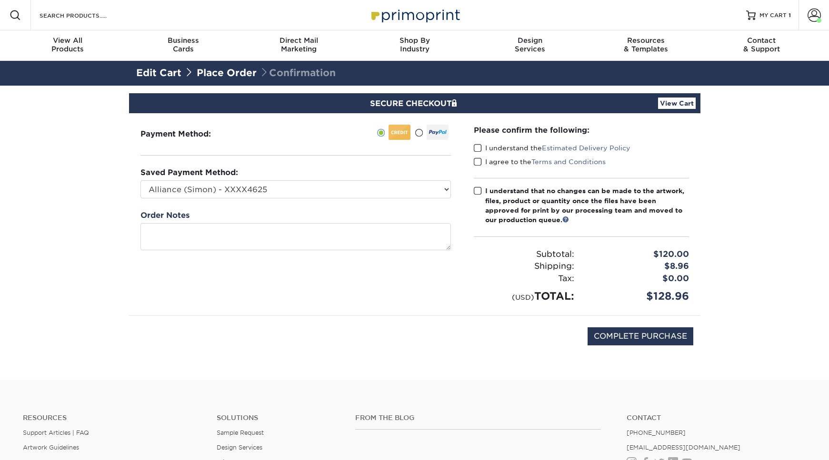
click at [369, 168] on div "Saved Payment Method: Alliance ([PERSON_NAME]) - XXXX4625 22 Title ([PERSON_NAM…" at bounding box center [295, 182] width 310 height 31
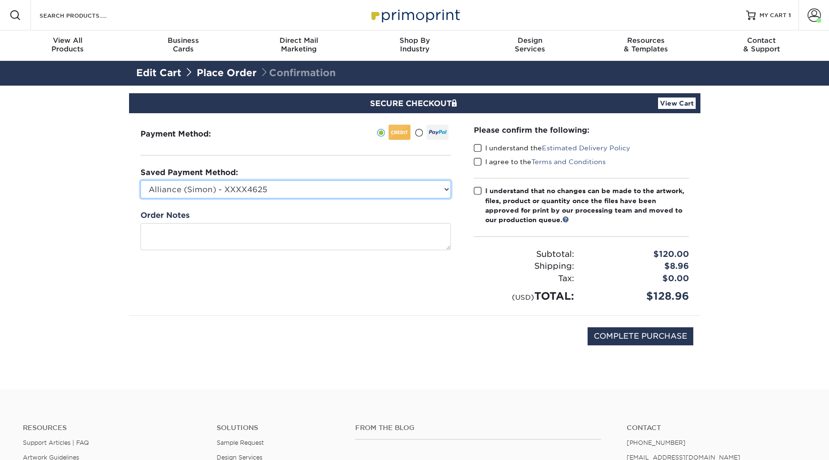
click at [352, 191] on select "Alliance ([PERSON_NAME]) - XXXX4625 22 Title ([PERSON_NAME]) - XXXX1390 Visa - …" at bounding box center [295, 189] width 310 height 18
select select "70083"
click at [140, 180] on select "Alliance ([PERSON_NAME]) - XXXX4625 22 Title ([PERSON_NAME]) - XXXX1390 Visa - …" at bounding box center [295, 189] width 310 height 18
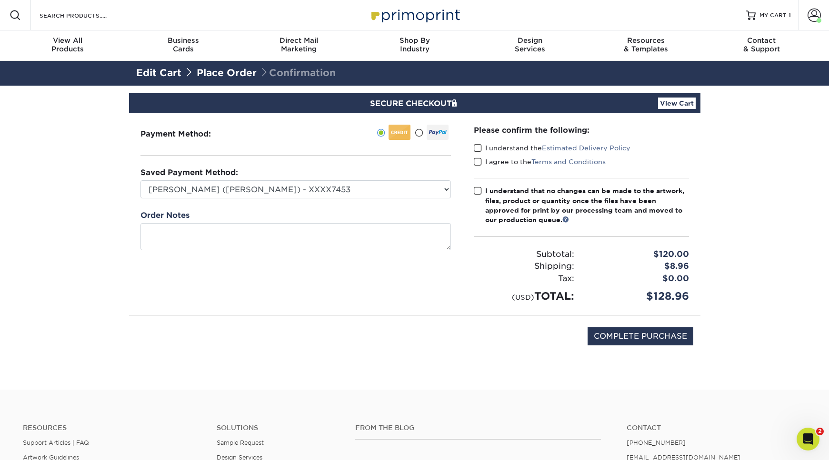
click at [476, 150] on span at bounding box center [478, 148] width 8 height 9
click at [0, 0] on input "I understand the Estimated Delivery Policy" at bounding box center [0, 0] width 0 height 0
click at [478, 148] on span at bounding box center [478, 148] width 8 height 9
click at [0, 0] on input "I understand the Estimated Delivery Policy" at bounding box center [0, 0] width 0 height 0
click at [478, 148] on span at bounding box center [478, 148] width 8 height 9
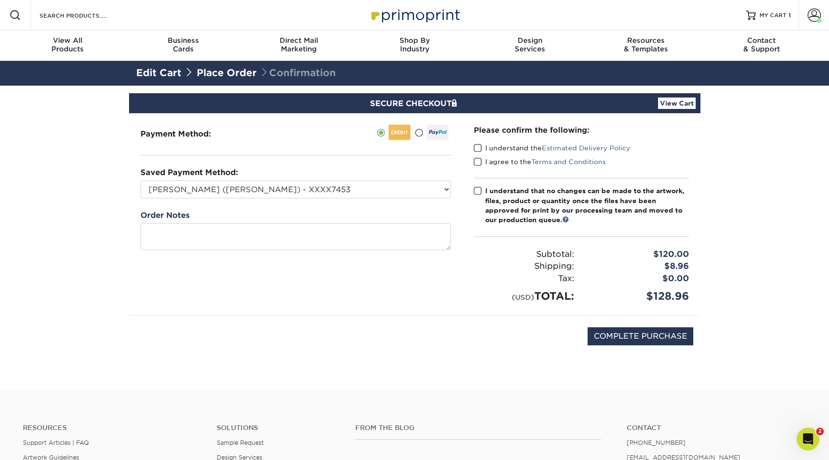
click at [0, 0] on input "I understand the Estimated Delivery Policy" at bounding box center [0, 0] width 0 height 0
click at [479, 162] on span at bounding box center [478, 162] width 8 height 9
click at [0, 0] on input "I agree to the Terms and Conditions" at bounding box center [0, 0] width 0 height 0
click at [476, 190] on span at bounding box center [478, 191] width 8 height 9
click at [0, 0] on input "I understand that no changes can be made to the artwork, files, product or quan…" at bounding box center [0, 0] width 0 height 0
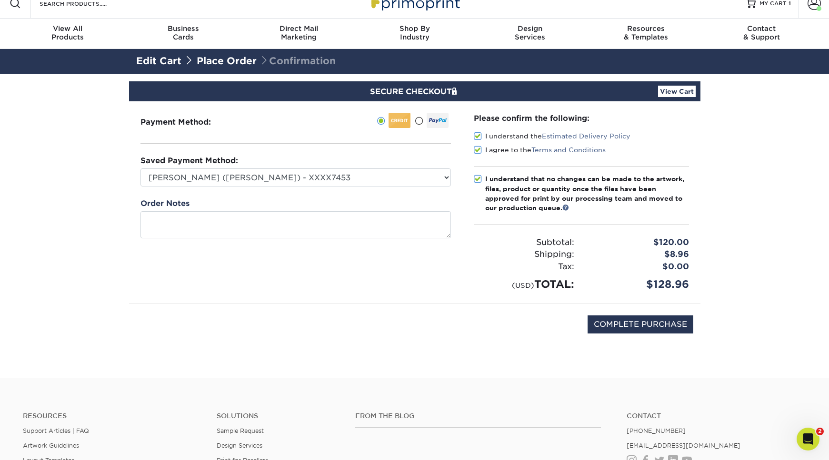
scroll to position [11, 0]
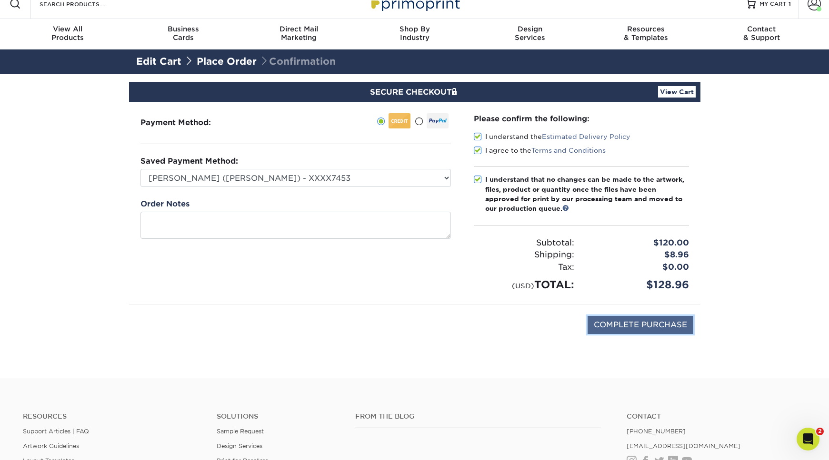
click at [644, 321] on input "COMPLETE PURCHASE" at bounding box center [641, 325] width 106 height 18
type input "PROCESSING, PLEASE WAIT..."
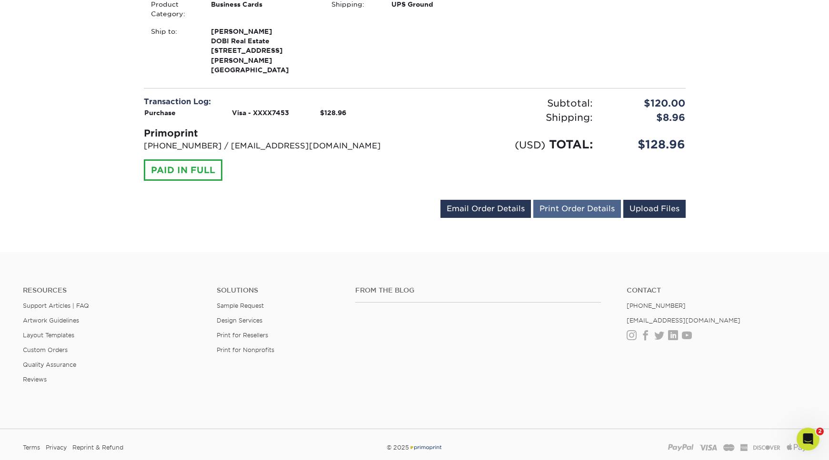
scroll to position [223, 0]
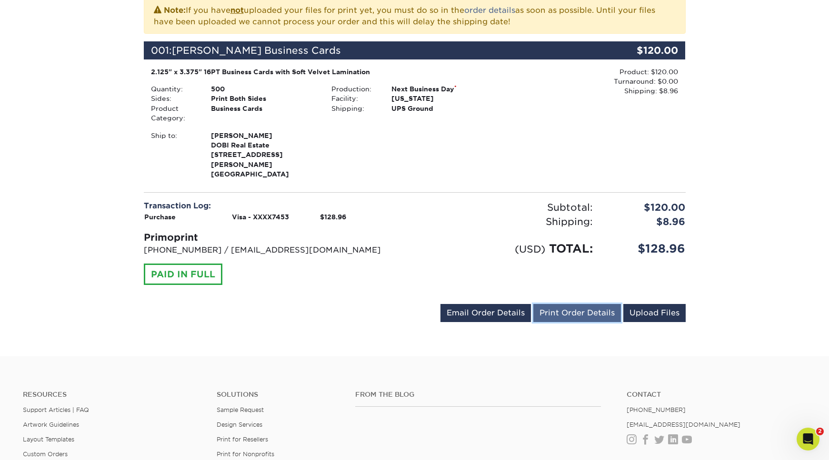
click at [575, 304] on link "Print Order Details" at bounding box center [577, 313] width 88 height 18
click at [746, 30] on div "Your order has been placed! Order #: 25828-30588-14766 [DATE] 3:05pm Go to My A…" at bounding box center [414, 110] width 829 height 494
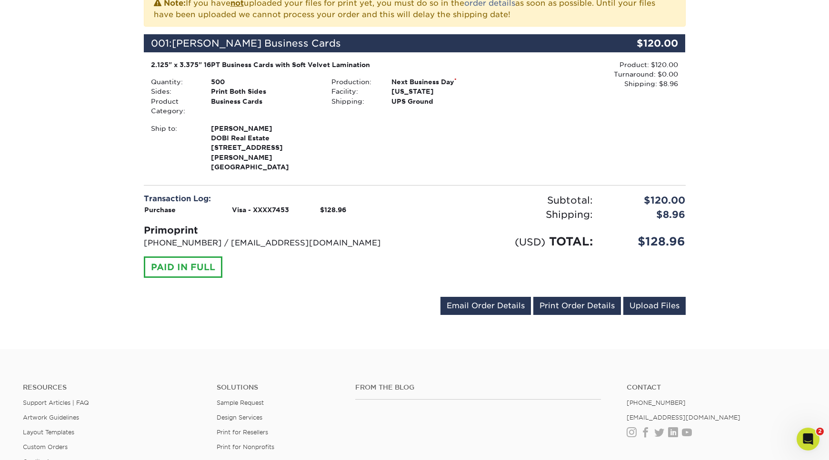
scroll to position [215, 0]
